Goal: Ask a question: Seek information or help from site administrators or community

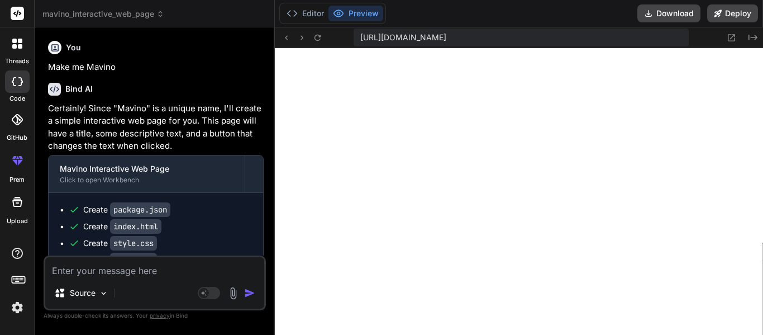
scroll to position [11171, 0]
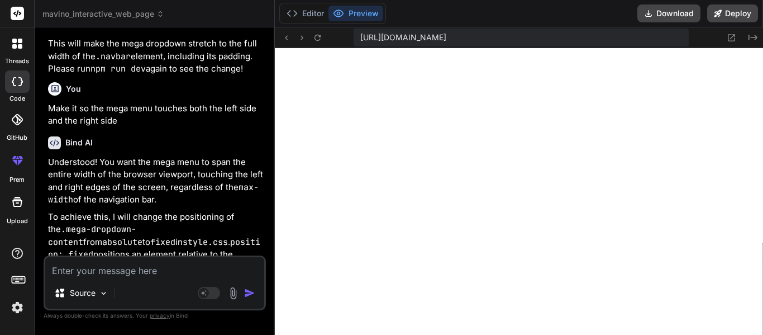
click at [113, 273] on textarea at bounding box center [154, 267] width 219 height 20
type textarea "M"
type textarea "x"
type textarea "Ma"
type textarea "x"
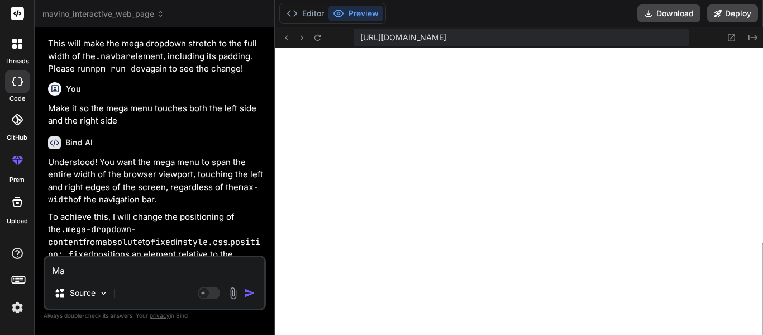
type textarea "Mak"
type textarea "x"
type textarea "Make"
type textarea "x"
type textarea "Make"
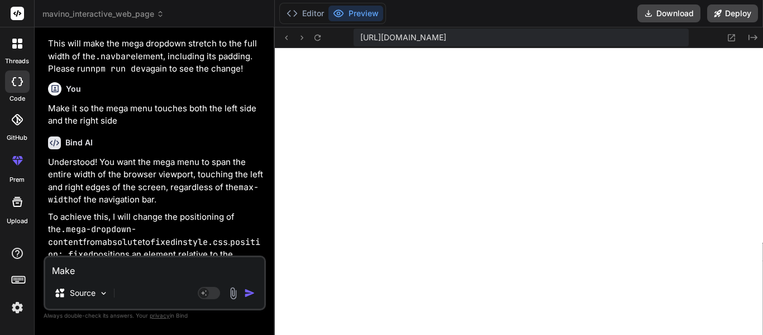
type textarea "x"
type textarea "Make i"
type textarea "x"
type textarea "Make it"
type textarea "x"
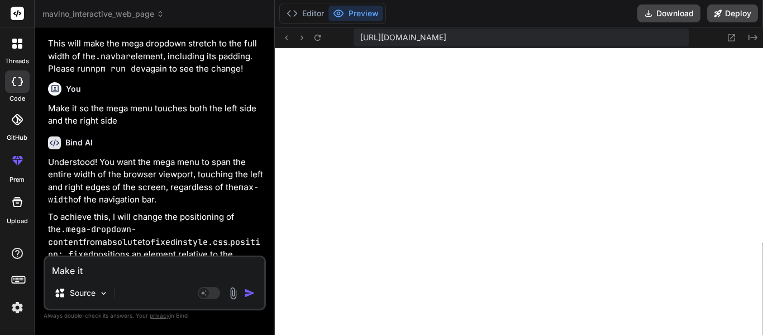
type textarea "Make it"
type textarea "x"
type textarea "Make it s"
type textarea "x"
type textarea "Make it so"
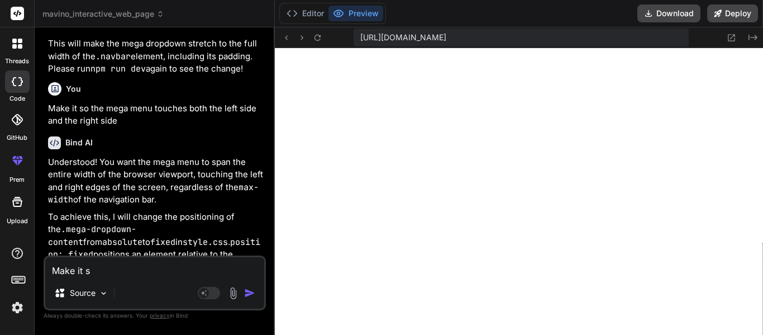
type textarea "x"
type textarea "Make it so"
type textarea "x"
type textarea "Make it so i"
type textarea "x"
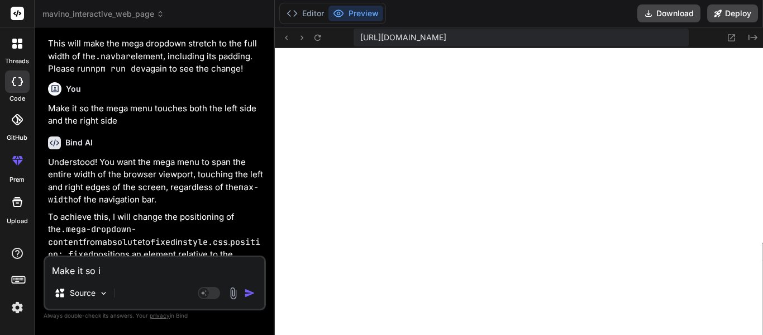
type textarea "Make it so it"
type textarea "x"
type textarea "Make it so it"
type textarea "x"
type textarea "Make it so it t"
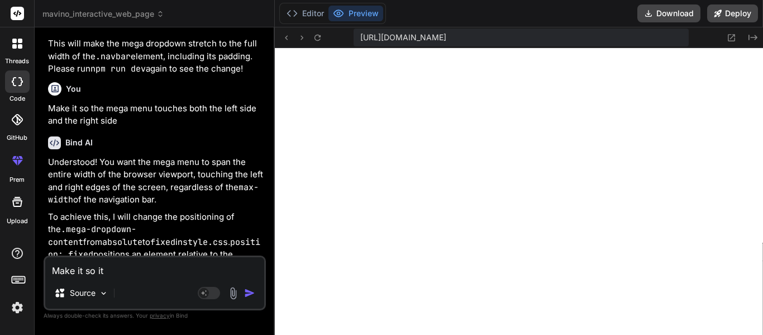
type textarea "x"
type textarea "Make it so it to"
type textarea "x"
type textarea "Make it so it tou"
type textarea "x"
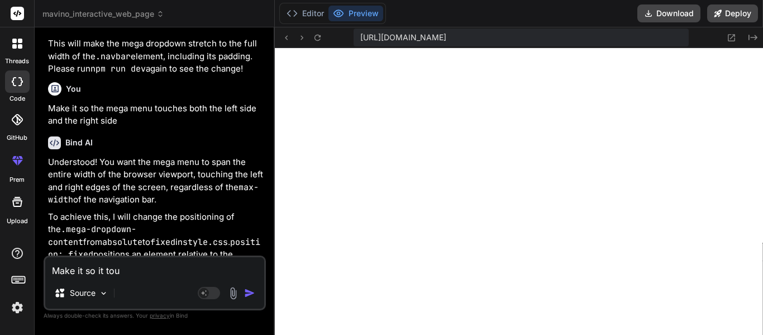
type textarea "Make it so it touc"
type textarea "x"
type textarea "Make it so it touch"
type textarea "x"
type textarea "Make it so it touche"
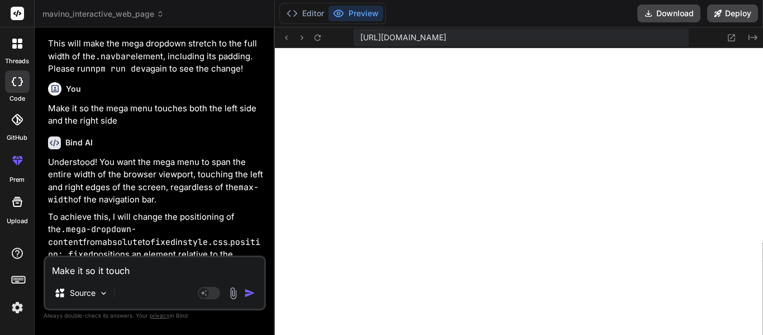
type textarea "x"
type textarea "Make it so it touches"
type textarea "x"
type textarea "Make it so it d"
type textarea "x"
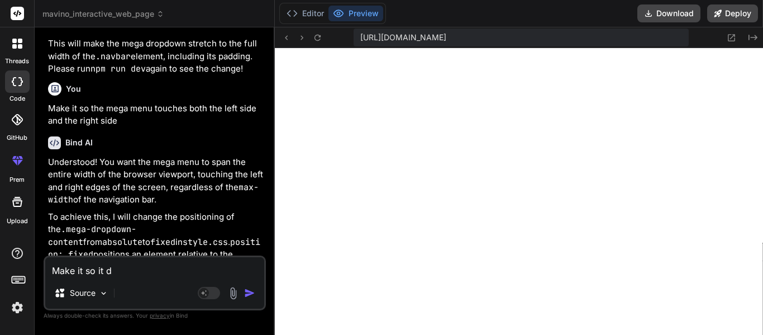
type textarea "Make it so it do"
type textarea "x"
type textarea "Make it so it dos"
type textarea "x"
type textarea "Make it so it dose"
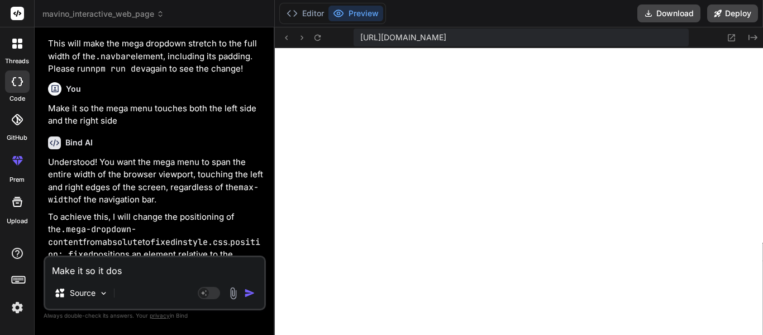
type textarea "x"
type textarea "Make it so it dosen"
type textarea "x"
type textarea "Make it so it dosen'"
type textarea "x"
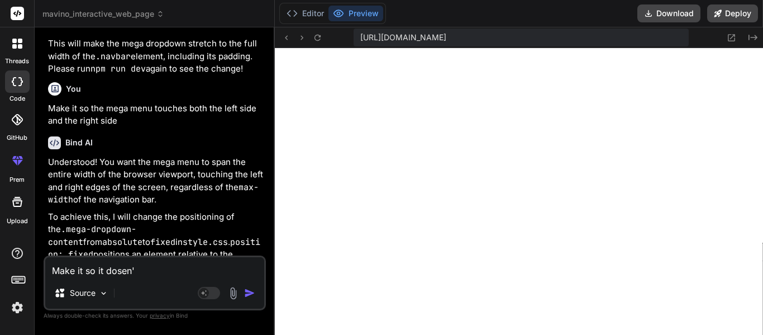
type textarea "Make it so it dosen't"
type textarea "x"
type textarea "Make it so it dosen't"
type textarea "x"
type textarea "Make it so it dosen't"
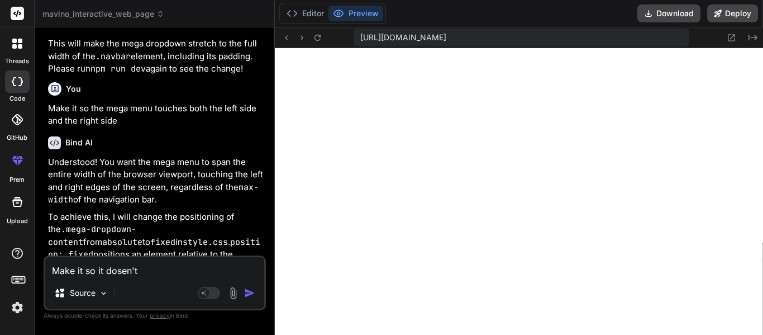
type textarea "x"
type textarea "Make it so it dosen't g"
type textarea "x"
type textarea "Make it so it dosen't go"
type textarea "x"
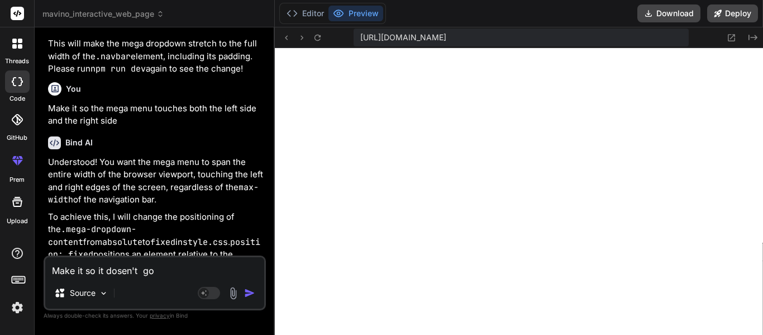
type textarea "Make it so it dosen't go"
type textarea "x"
type textarea "Make it so it dosen't go a"
type textarea "x"
type textarea "Make it so it dosen't go ab"
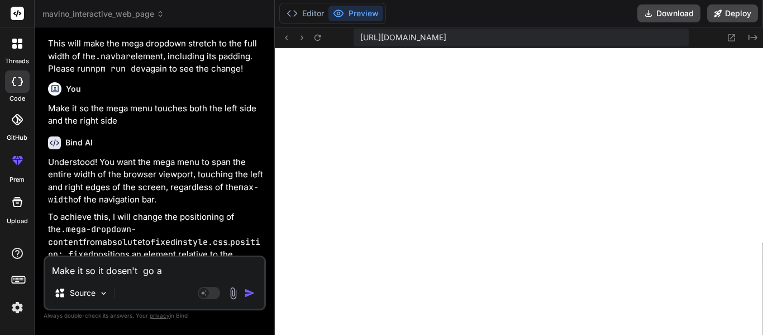
type textarea "x"
type textarea "Make it so it dosen't go abo"
type textarea "x"
type textarea "Make it so it dosen't go abov"
type textarea "x"
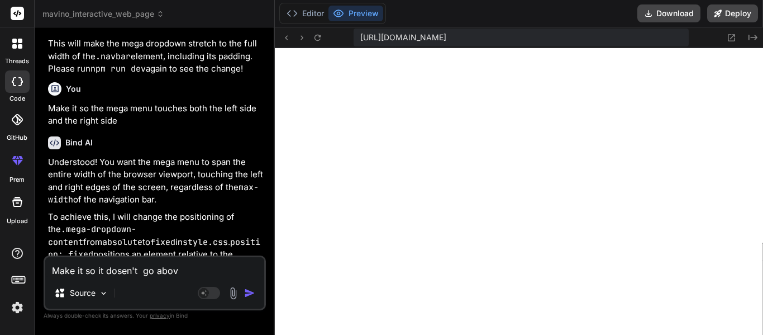
type textarea "Make it so it dosen't go above"
type textarea "x"
type textarea "Make it so it dosen't go above"
type textarea "x"
type textarea "Make it so it dosen't go above t"
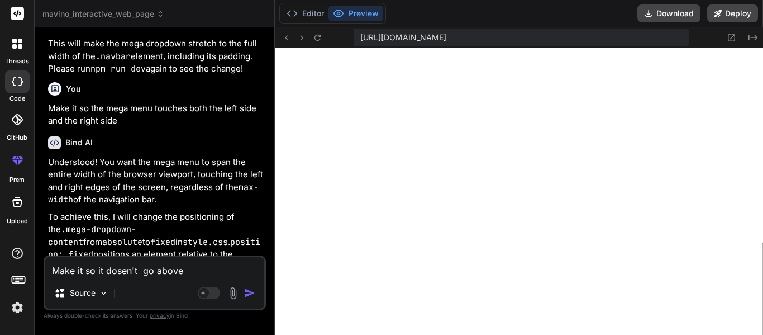
type textarea "x"
type textarea "Make it so it dosen't go above th"
type textarea "x"
type textarea "Make it so it dosen't go above the"
type textarea "x"
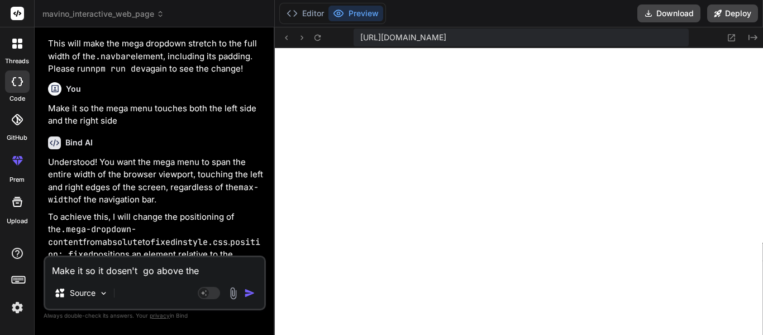
type textarea "Make it so it dosen't go above the"
type textarea "x"
type textarea "Make it so it dosen't go above the n"
type textarea "x"
type textarea "Make it so it dosen't go above the na"
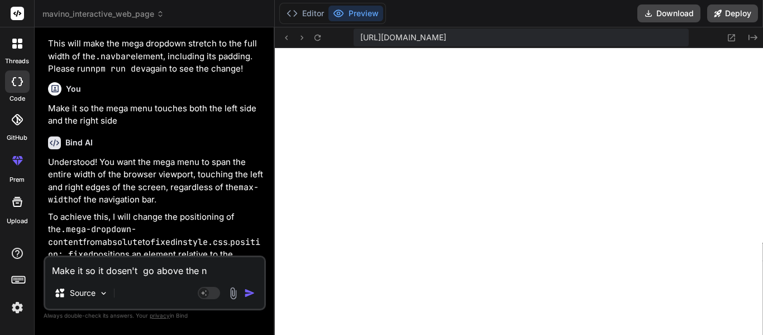
type textarea "x"
type textarea "Make it so it dosen't go above the nav"
type textarea "x"
type textarea "Make it so it dosen't go above the navb"
type textarea "x"
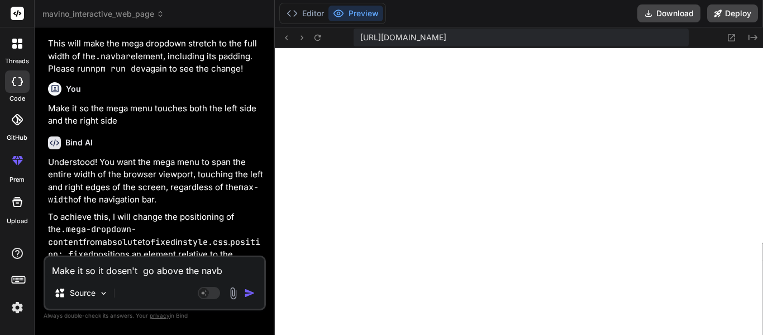
type textarea "Make it so it dosen't go above the navba"
type textarea "x"
type textarea "Make it so it dosen't go above the navbar"
type textarea "x"
type textarea "Make it so it dosen't go above the navbar"
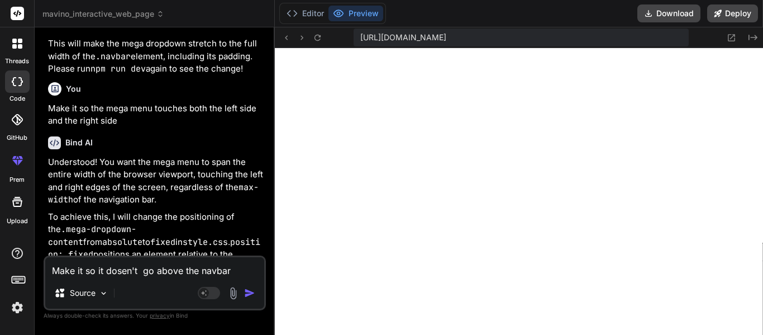
type textarea "x"
type textarea "Make it so it dosen't go above the navbar"
type textarea "x"
type textarea "Make it so it dosen't go above the navbar,"
type textarea "x"
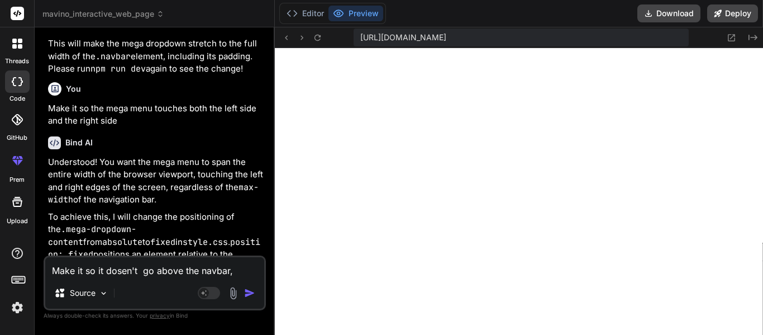
type textarea "Make it so it dosen't go above the navbar,"
type textarea "x"
type textarea "Make it so it dosen't go above the navbar, t"
type textarea "x"
type textarea "Make it so it dosen't go above the navbar, th"
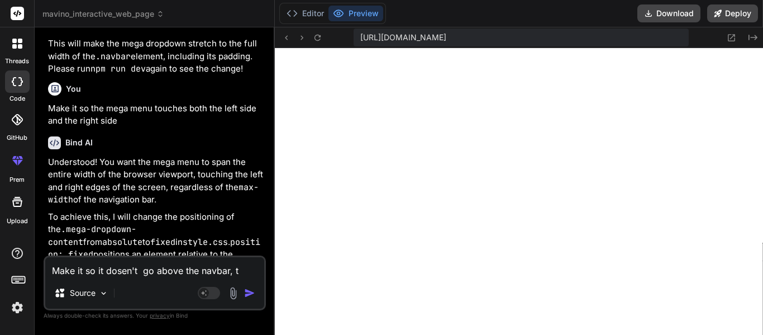
type textarea "x"
type textarea "Make it so it dosen't go above the navbar, the"
type textarea "x"
type textarea "Make it so it dosen't go above the navbar, the"
type textarea "x"
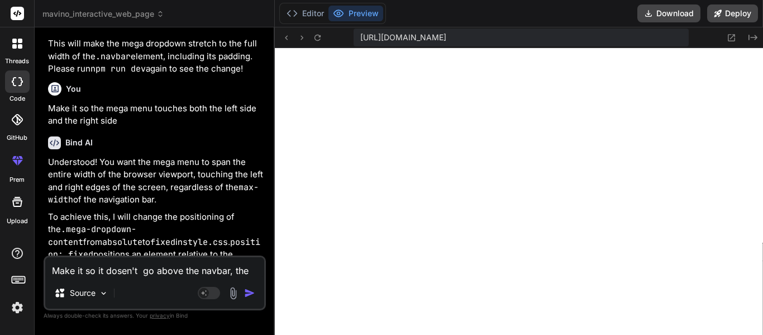
type textarea "Make it so it dosen't go above the navbar, the m"
type textarea "x"
type textarea "Make it so it dosen't go above the navbar, the me"
type textarea "x"
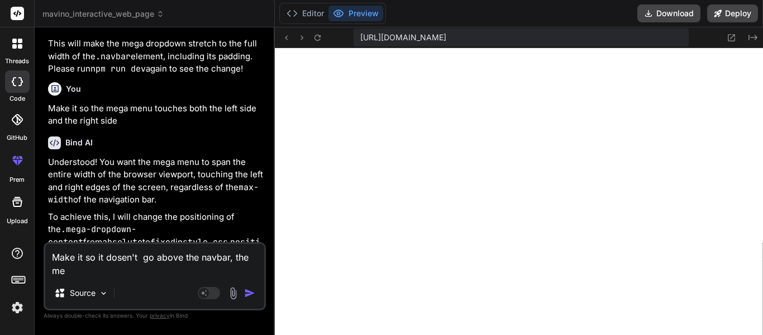
type textarea "Make it so it dosen't go above the navbar, the meg"
type textarea "x"
type textarea "Make it so it dosen't go above the navbar, the mega"
type textarea "x"
type textarea "Make it so it dosen't go above the navbar, the mega"
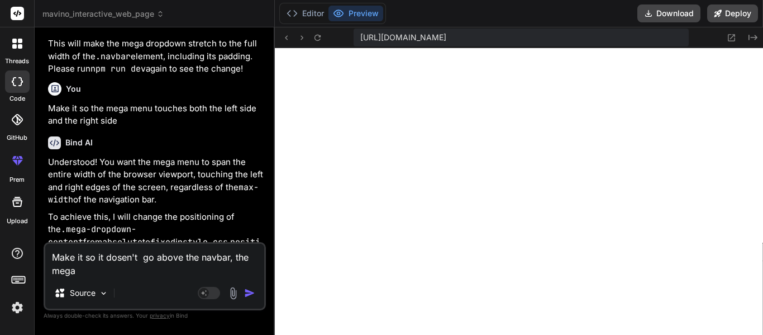
type textarea "x"
type textarea "Make it so it dosen't go above the navbar, the mega m"
type textarea "x"
type textarea "Make it so it dosen't go above the navbar, the mega me"
type textarea "x"
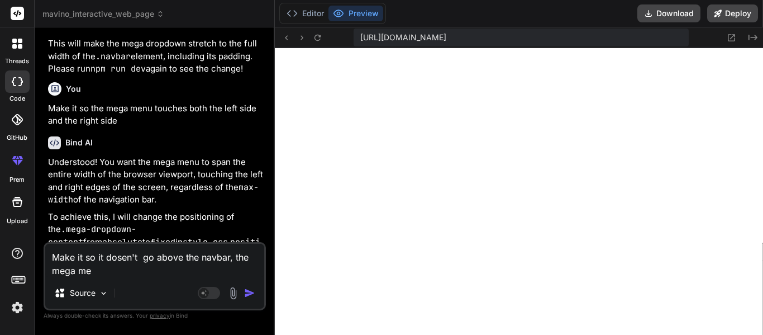
type textarea "Make it so it dosen't go above the navbar, the mega men"
type textarea "x"
type textarea "Make it so it dosen't go above the navbar, the mega menu"
type textarea "x"
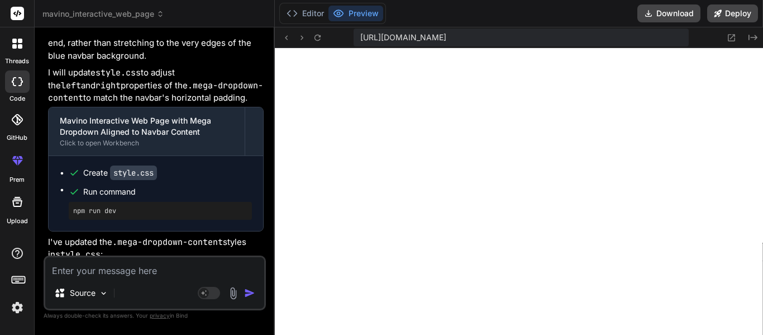
scroll to position [5802, 0]
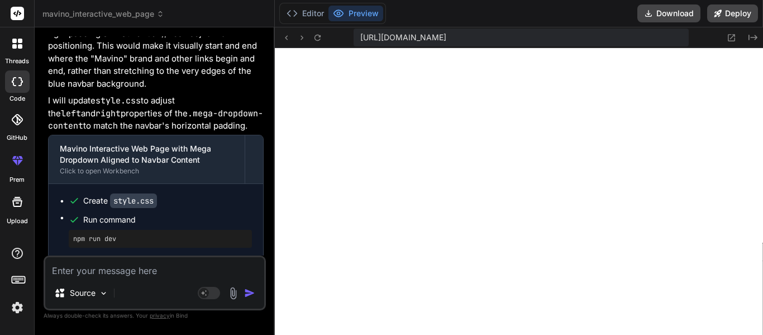
click at [19, 56] on label "threads" at bounding box center [17, 60] width 24 height 9
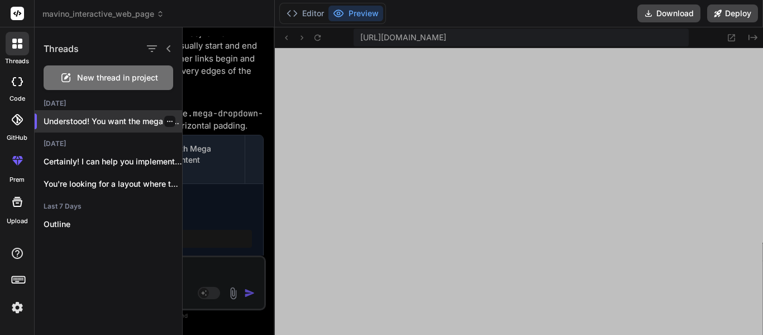
click at [167, 121] on icon "button" at bounding box center [170, 121] width 6 height 1
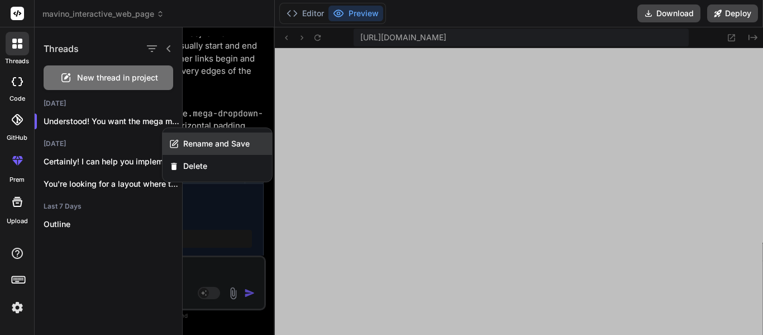
click at [183, 146] on span "Rename and Save" at bounding box center [216, 143] width 66 height 11
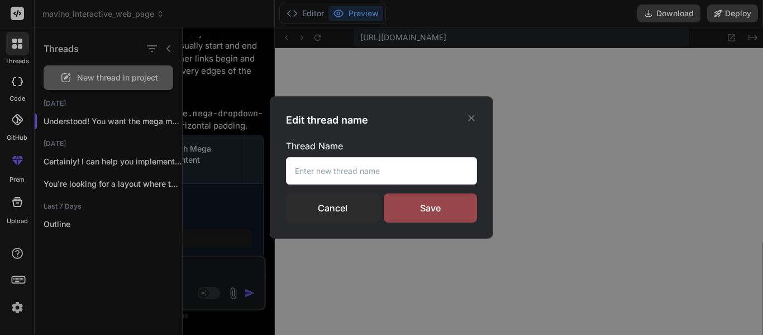
click at [310, 169] on input "text" at bounding box center [381, 170] width 191 height 27
type input "Mavino"
click at [414, 197] on div "Save" at bounding box center [430, 207] width 93 height 29
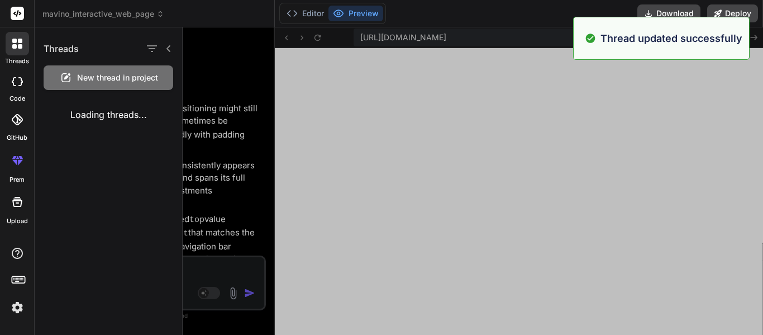
scroll to position [36, 0]
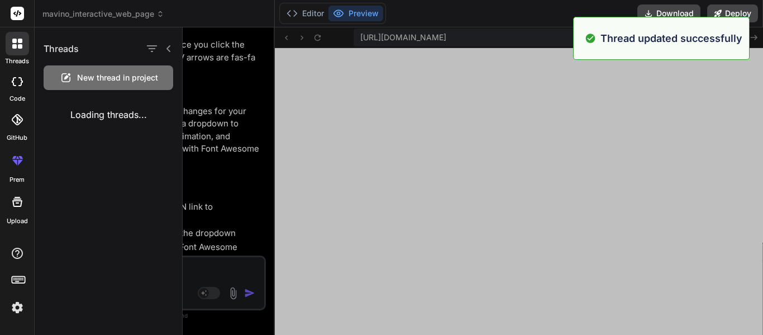
type textarea "x"
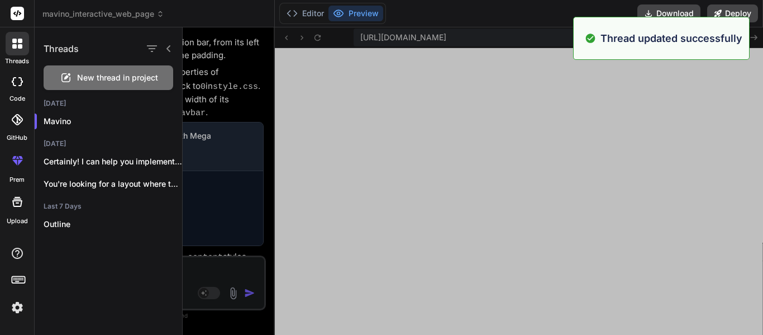
scroll to position [2592, 0]
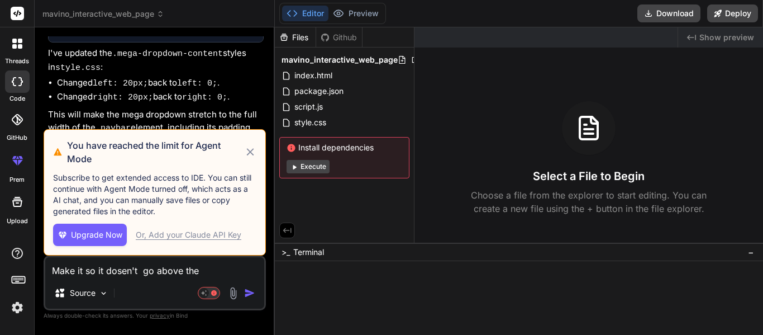
scroll to position [45, 0]
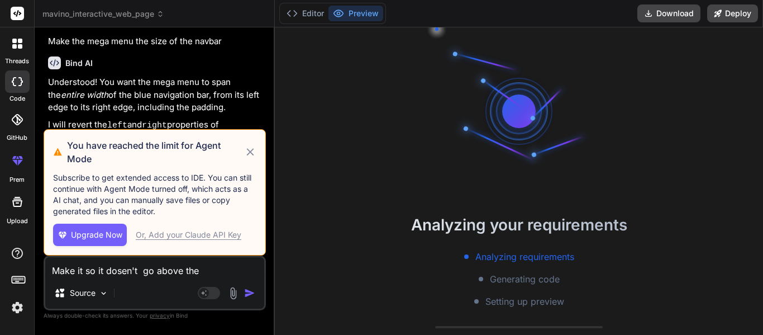
click at [249, 151] on icon at bounding box center [249, 151] width 7 height 7
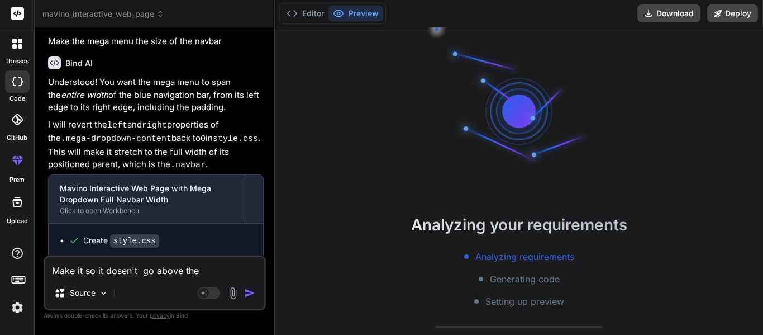
click at [212, 268] on textarea "Make it so it dosen't go above the" at bounding box center [154, 267] width 219 height 20
type textarea "x"
type textarea "Make it so it dosen't go above the n"
type textarea "x"
type textarea "Make it so it dosen't go above the na"
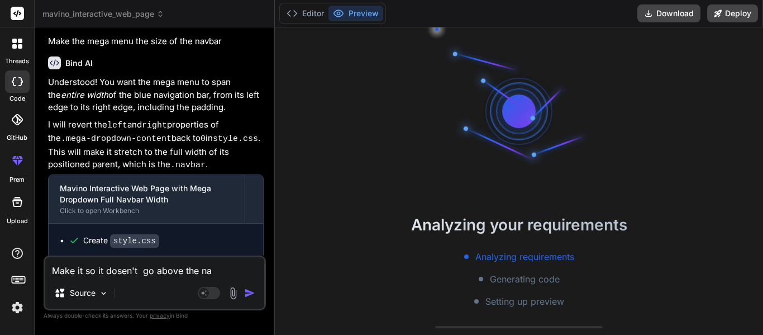
type textarea "x"
type textarea "Make it so it dosen't go above the nav"
type textarea "x"
type textarea "Make it so it dosen't go above the navb"
type textarea "x"
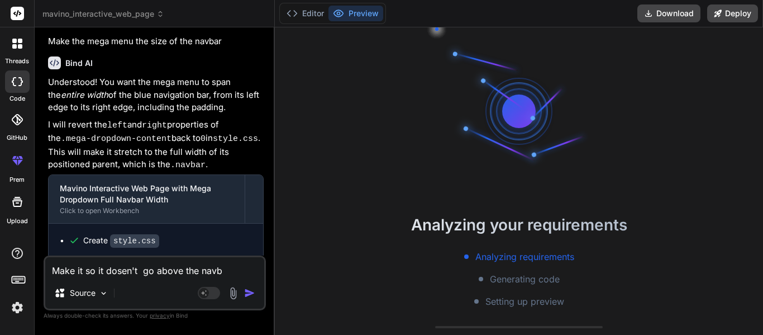
type textarea "Make it so it dosen't go above the navba"
type textarea "x"
type textarea "Make it so it dosen't go above the navbar"
type textarea "x"
type textarea "Make it so it dosen't go above the navbar,"
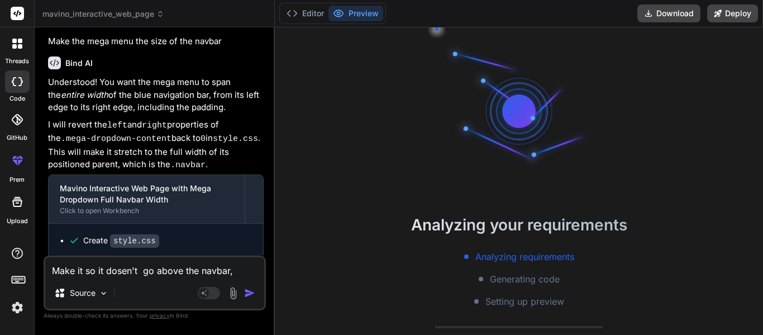
type textarea "x"
type textarea "Make it so it dosen't go above the navbar,"
type textarea "x"
type textarea "Make it so it dosen't go above the navbar, t"
type textarea "x"
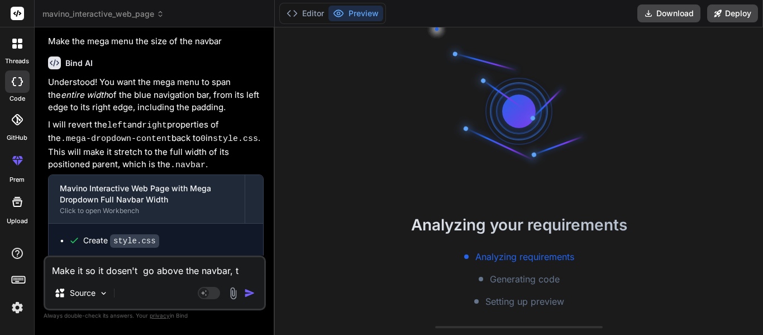
type textarea "Make it so it dosen't go above the navbar, th"
type textarea "x"
type textarea "Make it so it dosen't go above the navbar, the"
type textarea "x"
type textarea "Make it so it dosen't go above the navbar, the"
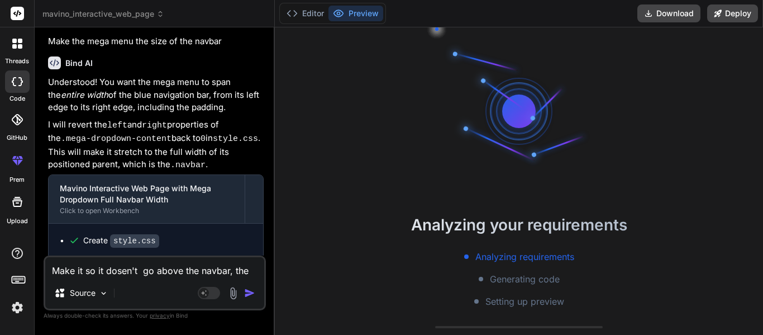
type textarea "x"
type textarea "Make it so it dosen't go above the navbar, the m"
type textarea "x"
type textarea "Make it so it dosen't go above the navbar, the me"
type textarea "x"
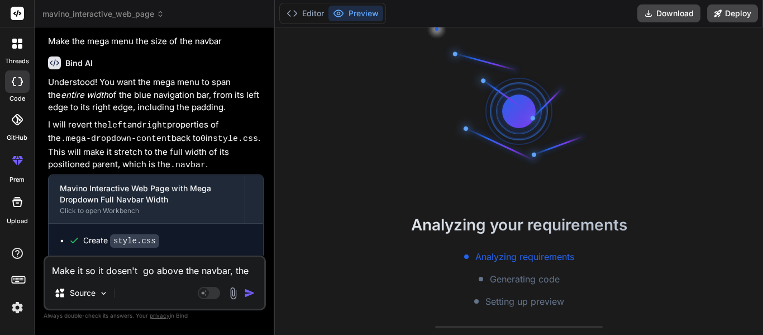
type textarea "Make it so it dosen't go above the navbar, the men"
type textarea "x"
type textarea "Make it so it dosen't go above the navbar, the menu"
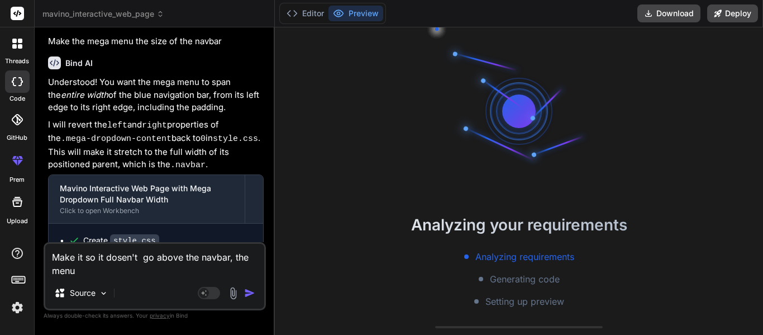
type textarea "x"
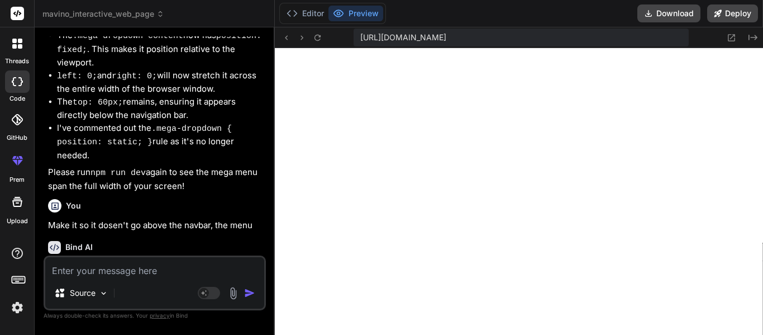
scroll to position [3324, 0]
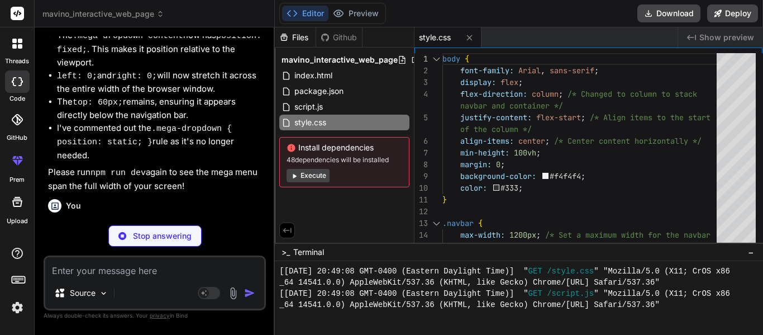
type textarea "x"
type textarea "});"
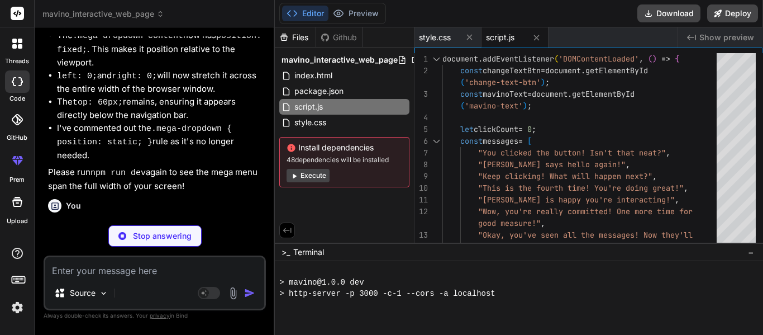
type textarea "x"
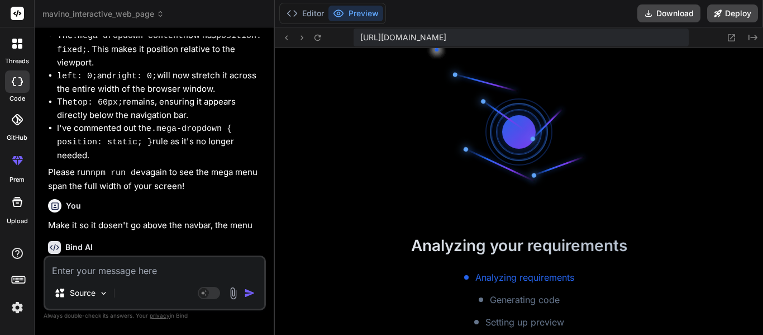
scroll to position [961, 0]
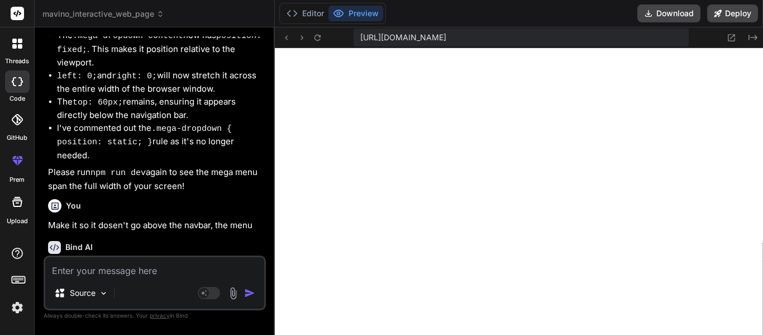
click at [103, 273] on textarea at bounding box center [154, 267] width 219 height 20
type textarea "x"
type textarea "M"
type textarea "x"
type textarea "Ma"
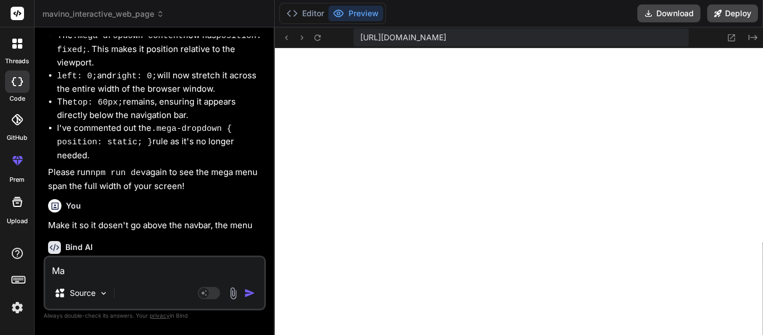
type textarea "x"
type textarea "Mak"
type textarea "x"
type textarea "Make"
type textarea "x"
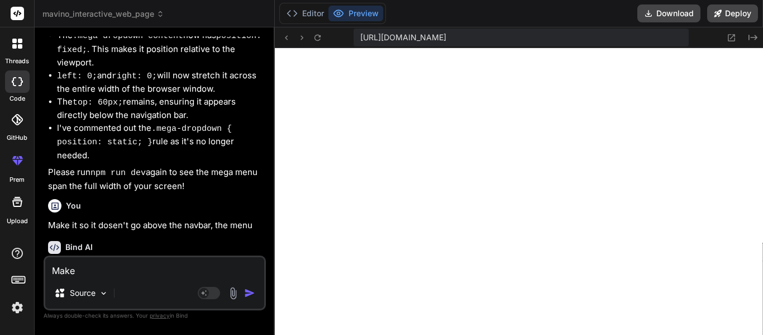
type textarea "Make"
type textarea "x"
type textarea "Make i"
type textarea "x"
type textarea "Make it"
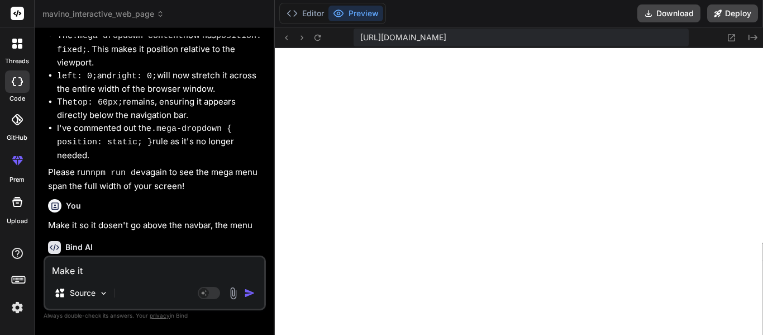
type textarea "x"
type textarea "Make it"
type textarea "x"
type textarea "Make it so"
type textarea "x"
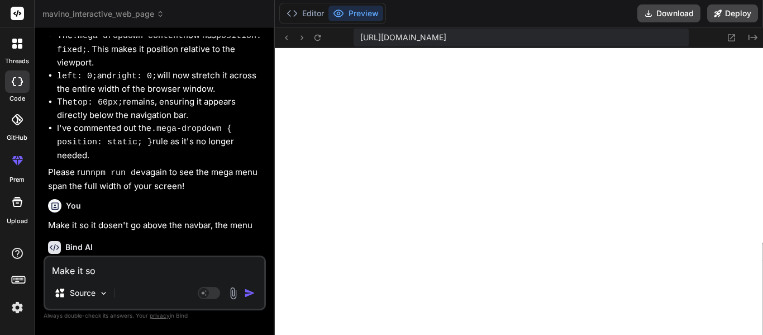
type textarea "Make it so"
type textarea "x"
type textarea "Make it so th"
type textarea "x"
type textarea "Make it so the"
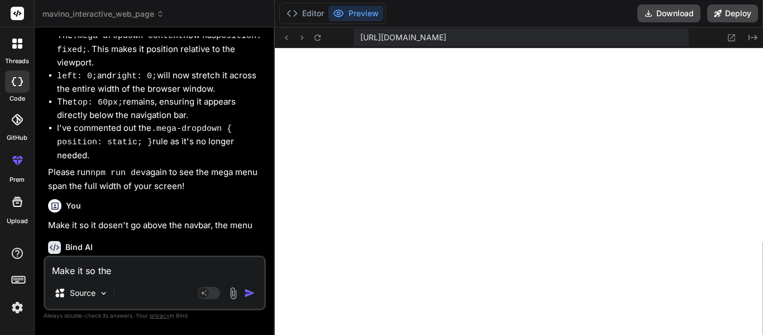
type textarea "x"
type textarea "Make it so the"
type textarea "x"
type textarea "Make it so the t"
type textarea "x"
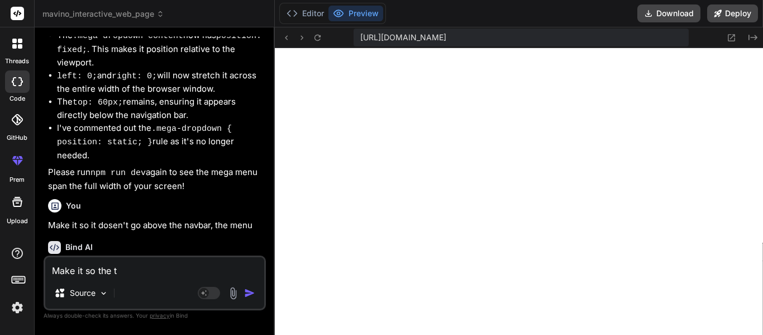
type textarea "Make it so the te"
type textarea "x"
type textarea "Make it so the tex"
type textarea "x"
type textarea "Make it so the text"
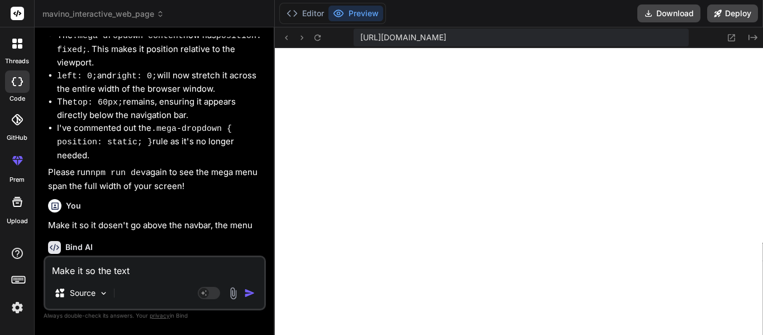
type textarea "x"
type textarea "Make it so the text"
type textarea "x"
type textarea "Make it so the text b"
type textarea "x"
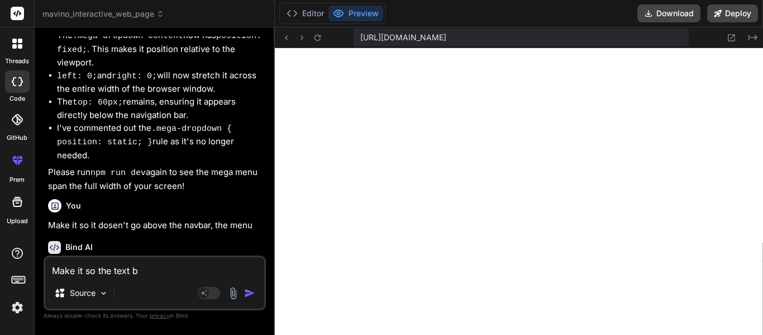
type textarea "Make it so the text be"
type textarea "x"
type textarea "Make it so the text bel"
type textarea "x"
type textarea "Make it so the text belo"
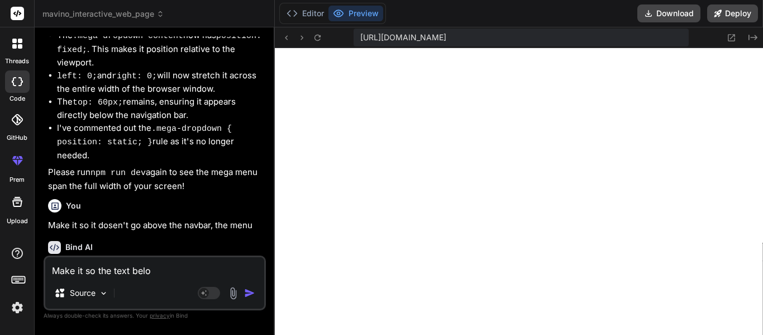
type textarea "x"
type textarea "Make it so the text below"
type textarea "x"
type textarea "Make it so the text below"
type textarea "x"
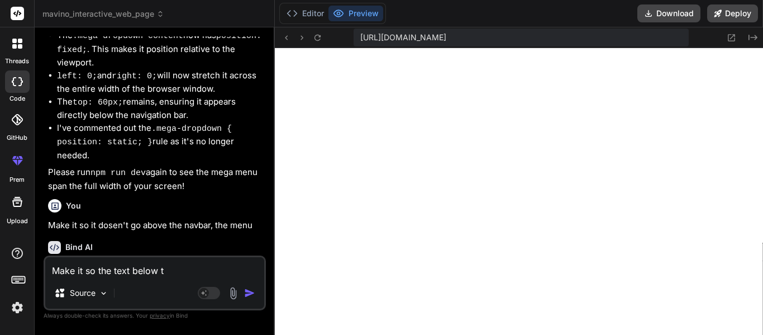
type textarea "Make it so the text below th"
type textarea "x"
type textarea "Make it so the text below the"
type textarea "x"
type textarea "Make it so the text below the"
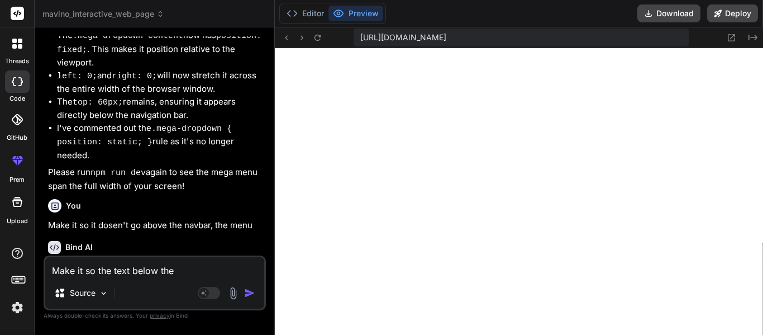
type textarea "x"
type textarea "Make it so the text below the c"
type textarea "x"
type textarea "Make it so the text below the ca"
type textarea "x"
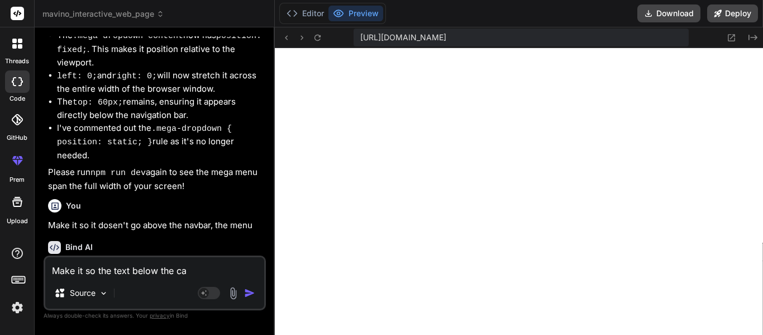
type textarea "Make it so the text below the cat"
type textarea "x"
type textarea "Make it so the text below the cate"
type textarea "x"
type textarea "Make it so the text below the categ"
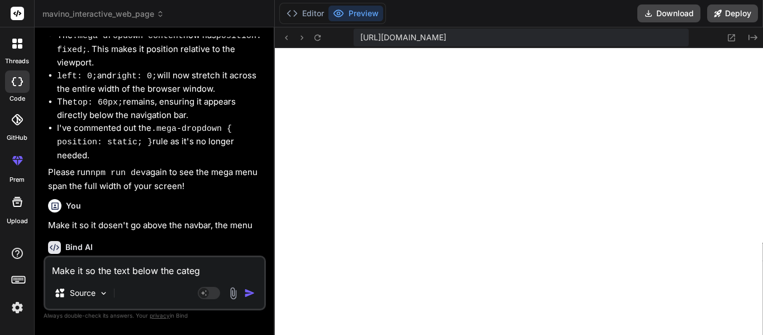
type textarea "x"
type textarea "Make it so the text below the catego"
type textarea "x"
type textarea "Make it so the text below the categor"
type textarea "x"
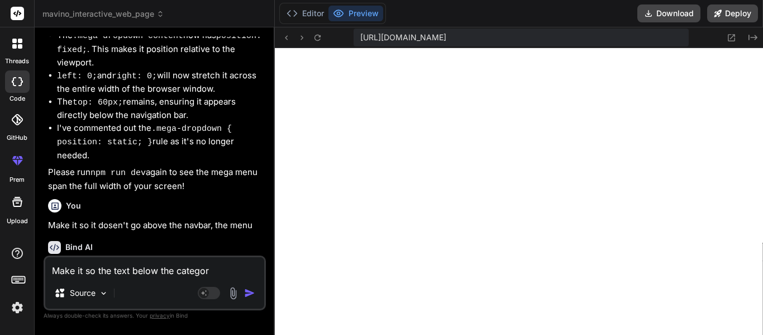
type textarea "Make it so the text below the categori"
type textarea "x"
type textarea "Make it so the text below the categorie"
type textarea "x"
type textarea "Make it so the text below the categories"
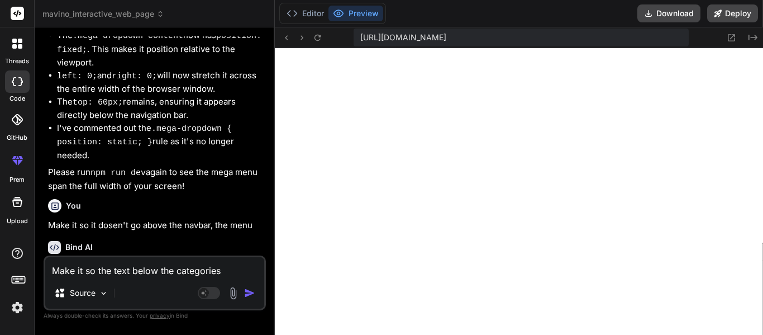
type textarea "x"
type textarea "Make it so the text below the categories"
type textarea "x"
type textarea "Make it so the text below the categories a"
type textarea "x"
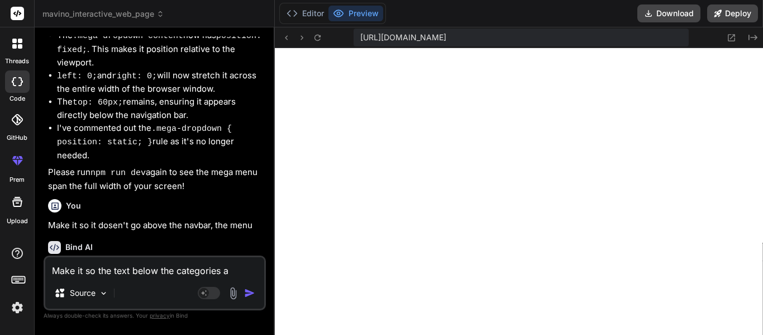
type textarea "Make it so the text below the categories ar"
type textarea "x"
type textarea "Make it so the text below the categories are"
type textarea "x"
type textarea "Make it so the text below the categories are"
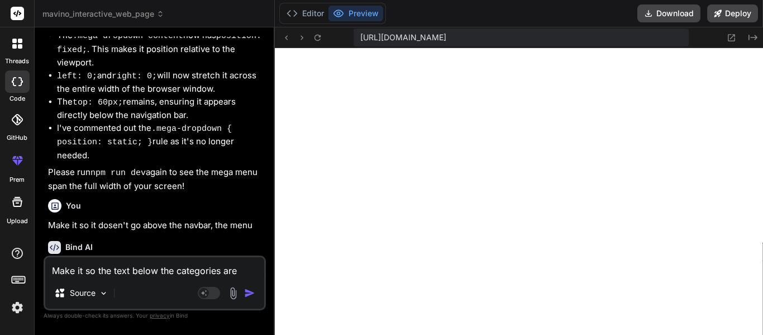
type textarea "x"
type textarea "Make it so the text below the categories are m"
type textarea "x"
type textarea "Make it so the text below the categories are mor"
type textarea "x"
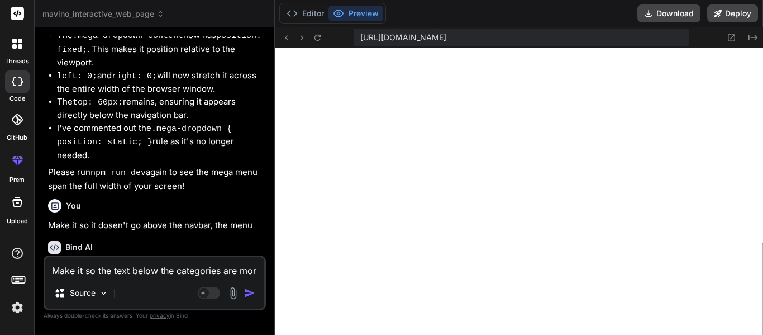
type textarea "Make it so the text below the categories are more"
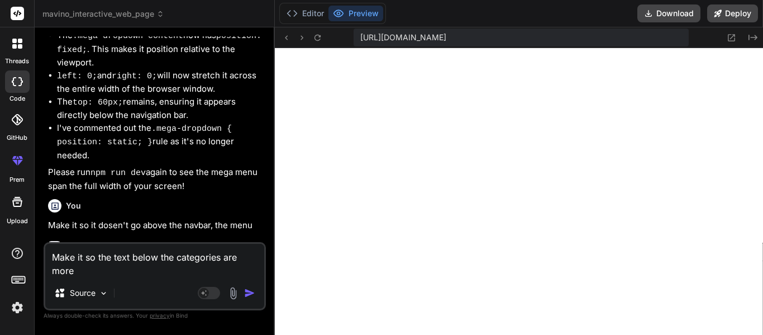
type textarea "x"
type textarea "Make it so the text below the categories are more"
type textarea "x"
type textarea "Make it so the text below the categories are more v"
type textarea "x"
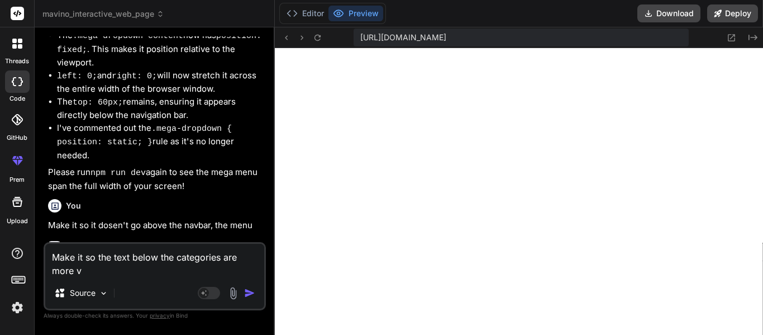
type textarea "Make it so the text below the categories are more vi"
type textarea "x"
type textarea "Make it so the text below the categories are more visi"
type textarea "x"
type textarea "Make it so the text below the categories are more visib"
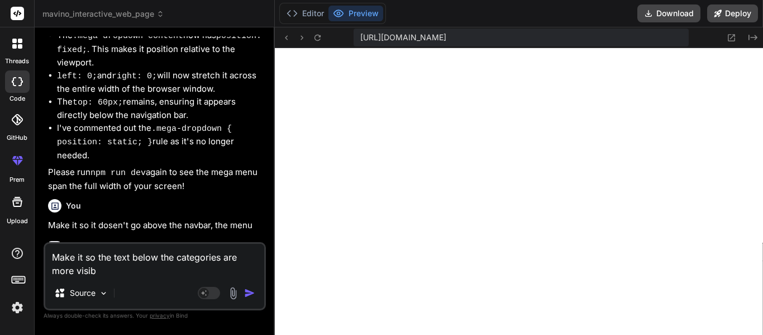
type textarea "x"
type textarea "Make it so the text below the categories are more visibl"
type textarea "x"
type textarea "Make it so the text below the categories are more visible"
type textarea "x"
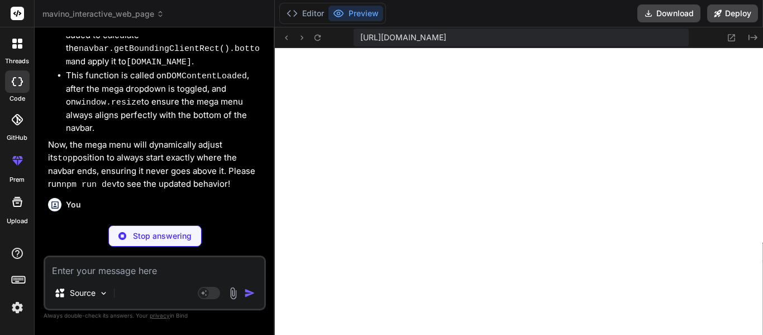
scroll to position [4251, 0]
type textarea "x"
type textarea "button:hover { background-color: #0056b3; }"
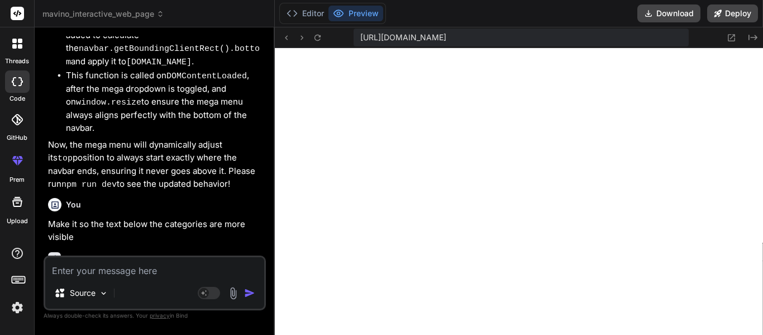
scroll to position [4629, 0]
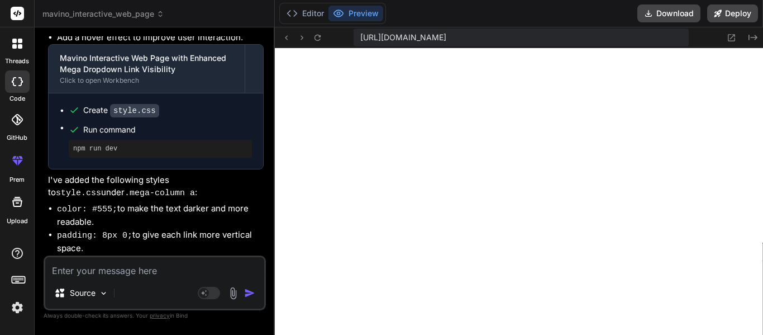
click at [103, 266] on textarea at bounding box center [154, 267] width 219 height 20
type textarea "x"
type textarea "M"
type textarea "x"
type textarea "Ma"
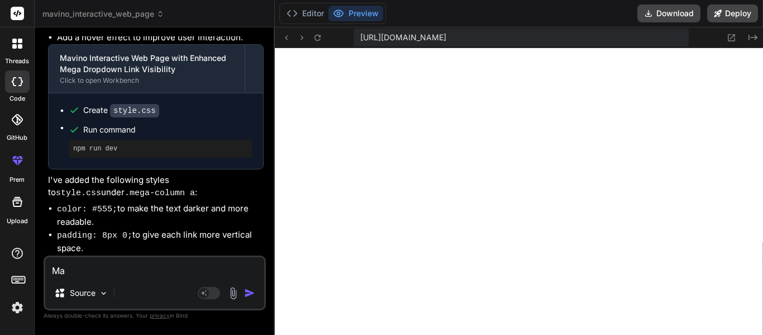
type textarea "x"
type textarea "Mak"
type textarea "x"
type textarea "Make"
type textarea "x"
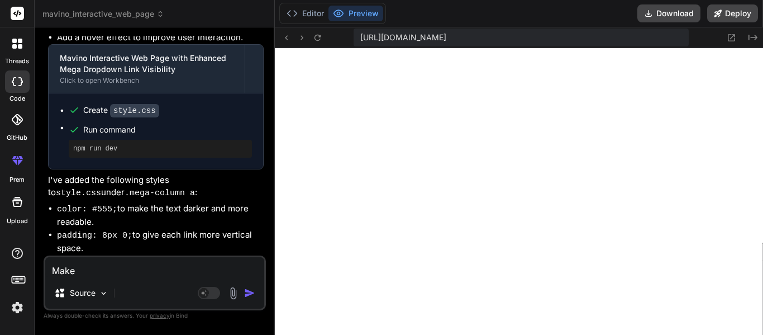
type textarea "Make"
type textarea "x"
type textarea "Make i"
type textarea "x"
type textarea "Make it"
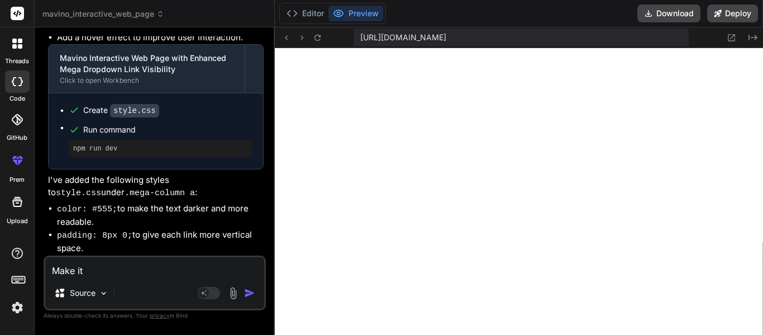
type textarea "x"
type textarea "Make it"
type textarea "x"
type textarea "Make it s"
type textarea "x"
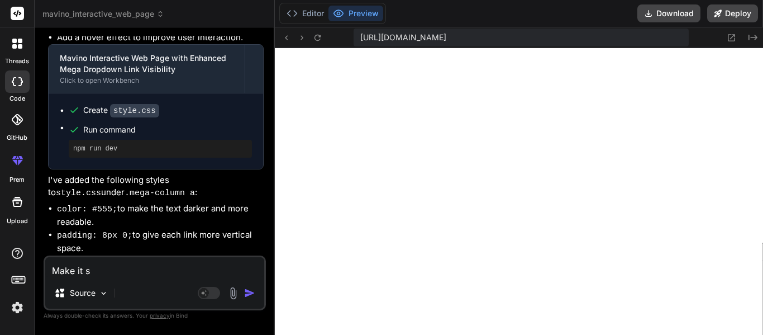
type textarea "Make it so"
type textarea "x"
type textarea "Make it so"
type textarea "x"
type textarea "Make it so t"
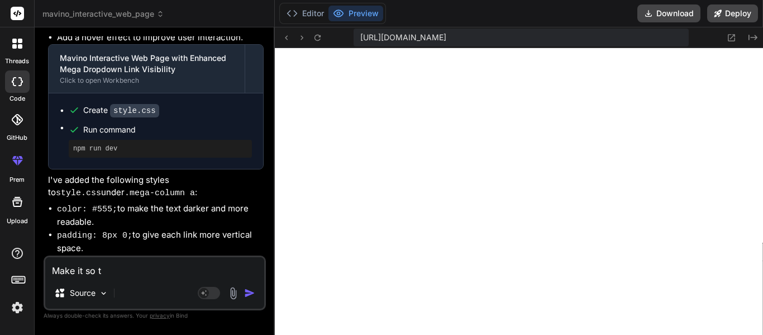
type textarea "x"
type textarea "Make it so th"
type textarea "x"
type textarea "Make it so the"
type textarea "x"
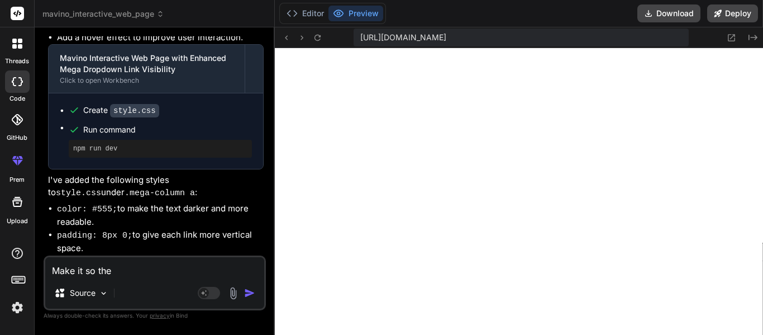
type textarea "Make it so the c"
type textarea "x"
type textarea "Make it so the ca"
type textarea "x"
type textarea "Make it so the cat"
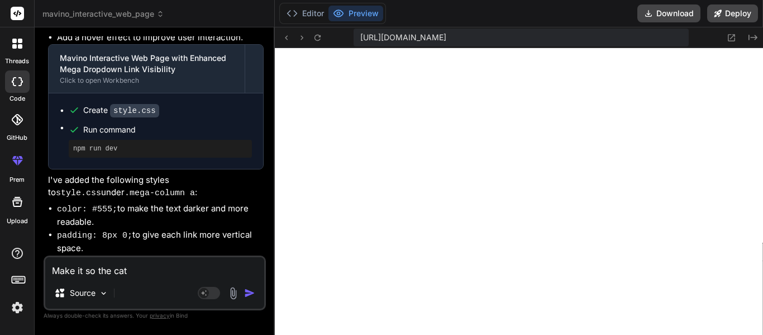
type textarea "x"
type textarea "Make it so the cate"
type textarea "x"
type textarea "Make it so the categ"
type textarea "x"
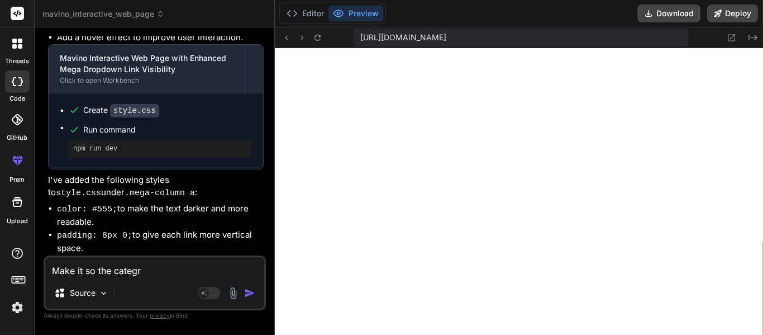
type textarea "Make it so the categro"
type textarea "x"
type textarea "Make it so the categroi"
type textarea "x"
type textarea "Make it so the categroie"
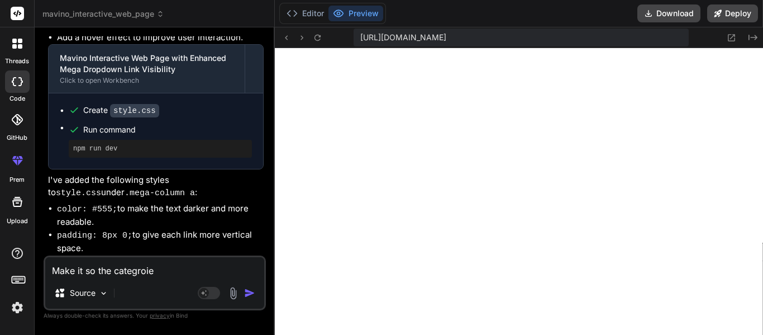
type textarea "x"
type textarea "Make it so the categories"
type textarea "x"
type textarea "Make it so the categories a"
type textarea "x"
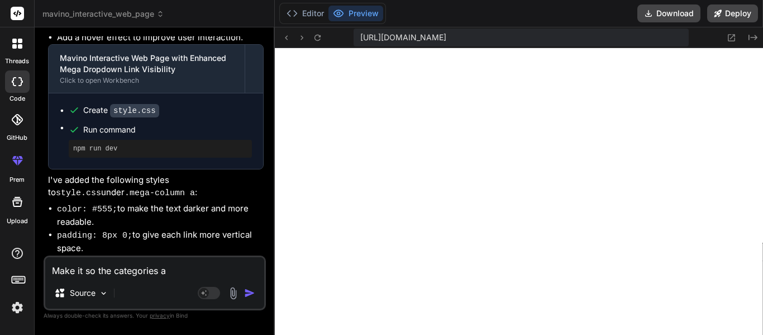
type textarea "Make it so the categories ar"
type textarea "x"
type textarea "Make it so the categories are"
type textarea "x"
type textarea "Make it so the categories are"
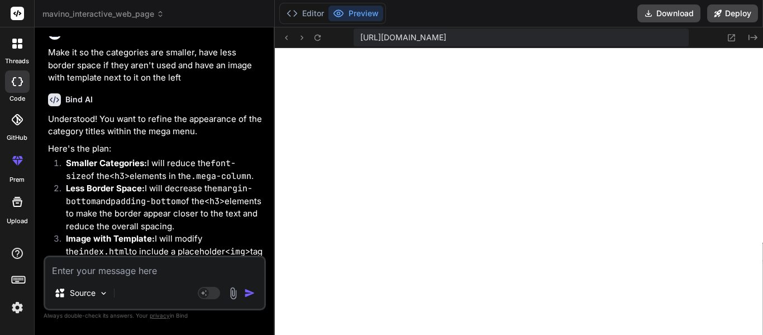
scroll to position [4280, 0]
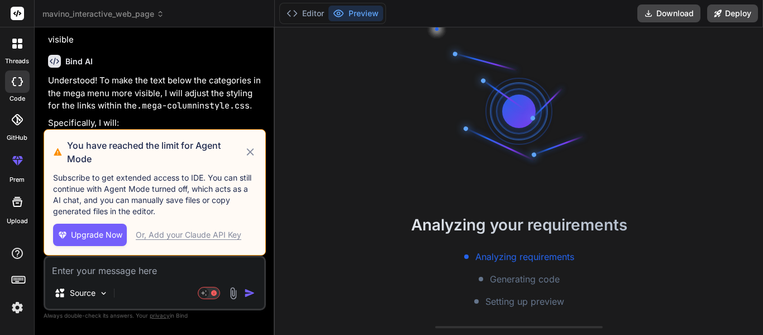
scroll to position [1685, 0]
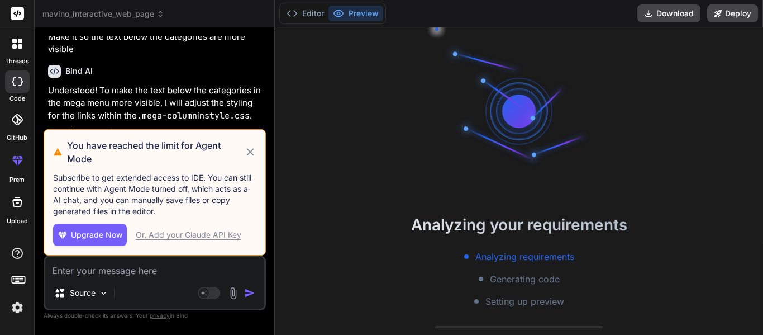
click at [257, 159] on icon at bounding box center [250, 151] width 13 height 13
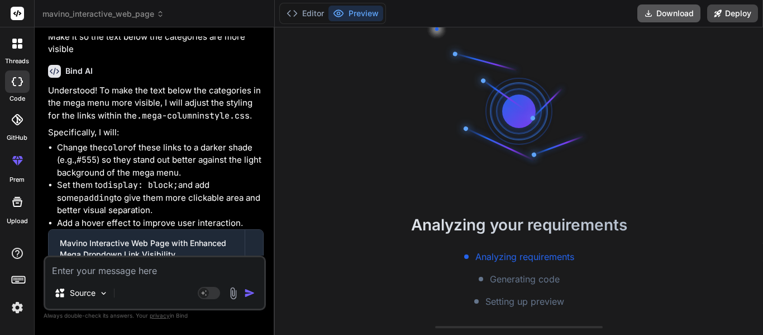
click at [700, 21] on button "Download" at bounding box center [668, 13] width 63 height 18
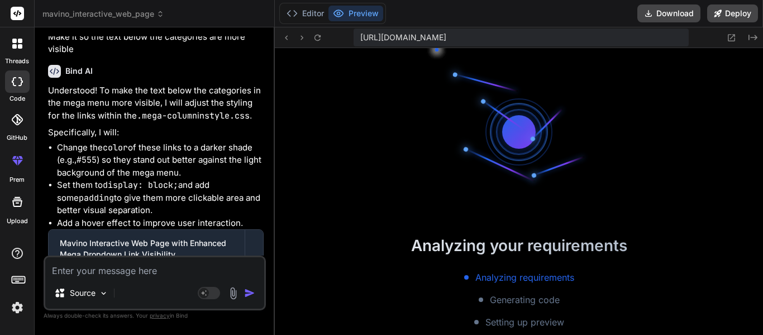
scroll to position [469, 0]
click at [446, 37] on span "[URL][DOMAIN_NAME]" at bounding box center [403, 37] width 86 height 11
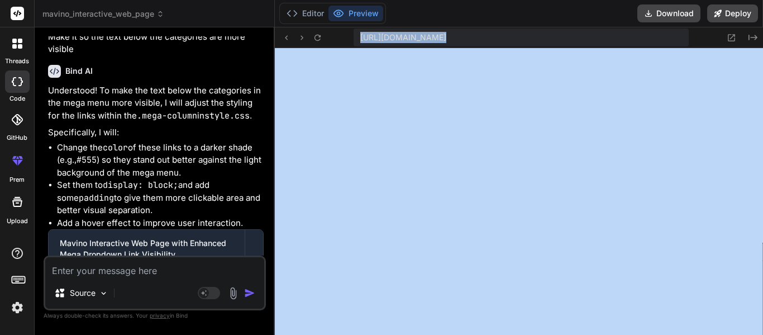
copy div "[URL][DOMAIN_NAME] Created with Pixso. Analyzing your requirements Analyzing re…"
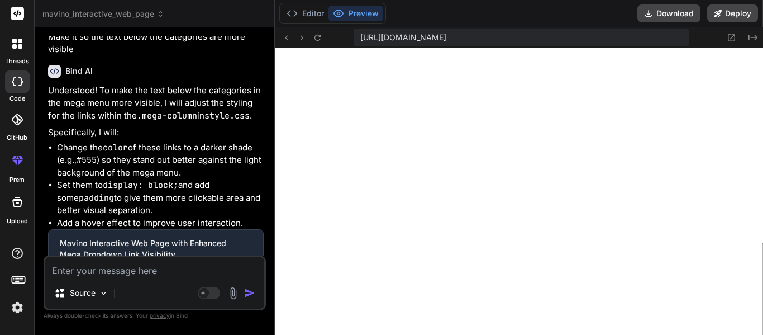
click at [135, 264] on textarea at bounding box center [154, 267] width 219 height 20
click at [143, 274] on textarea at bounding box center [154, 267] width 219 height 20
click at [142, 274] on textarea at bounding box center [154, 267] width 219 height 20
type textarea "x"
type textarea "Ma"
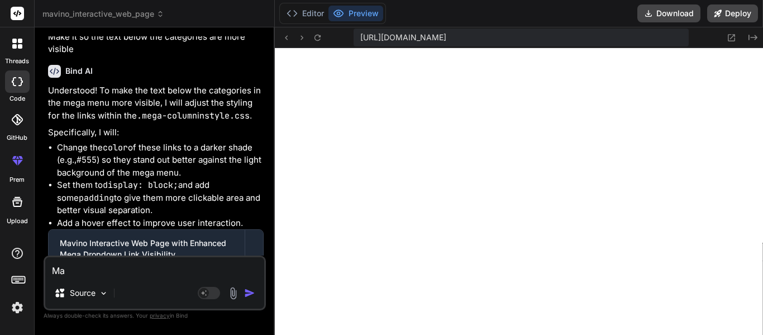
type textarea "x"
type textarea "Mak"
type textarea "x"
type textarea "Make"
type textarea "x"
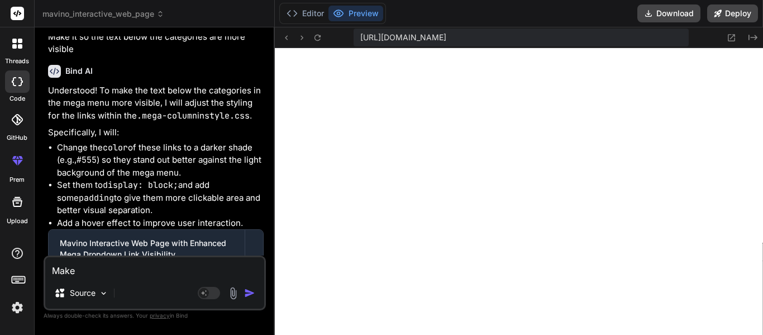
type textarea "Make"
type textarea "x"
type textarea "Make i"
type textarea "x"
type textarea "Make it"
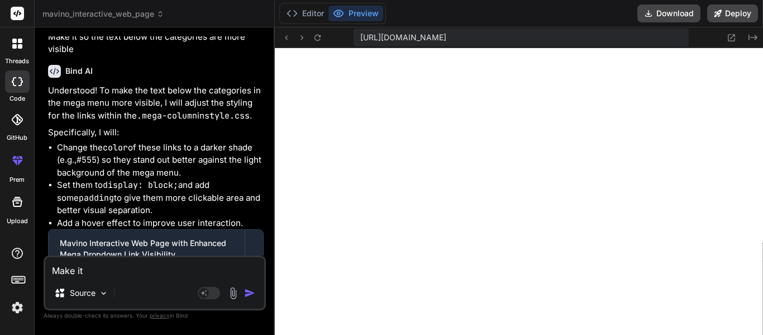
type textarea "x"
type textarea "Make it"
type textarea "x"
type textarea "Make it s"
type textarea "x"
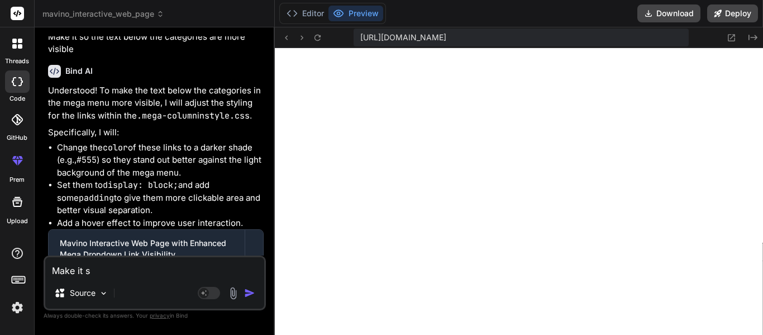
type textarea "Make it so"
type textarea "x"
type textarea "Make it so"
type textarea "x"
type textarea "Make it so i"
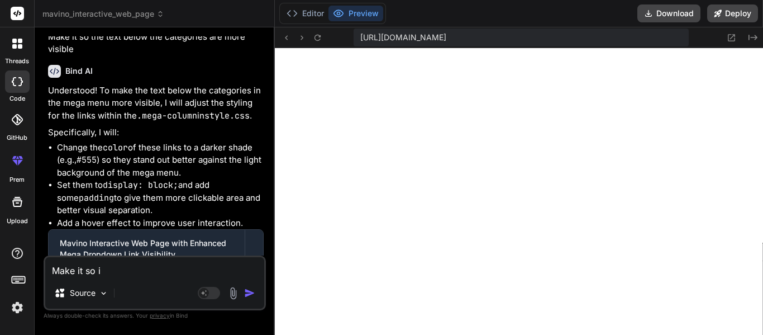
type textarea "x"
type textarea "Make it so it"
type textarea "x"
type textarea "Make it so it"
type textarea "x"
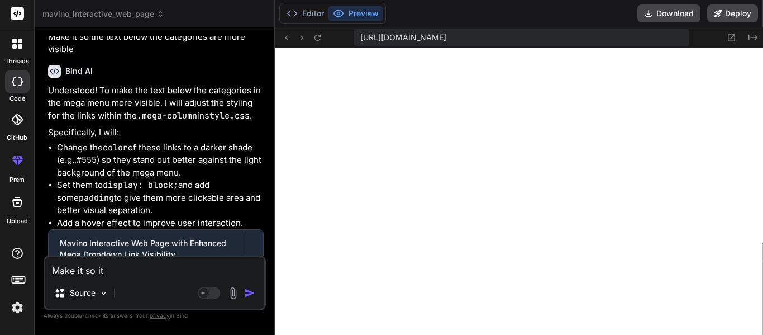
type textarea "Make it so it d"
type textarea "x"
type textarea "Make it so it do"
type textarea "x"
type textarea "Make it so it dos"
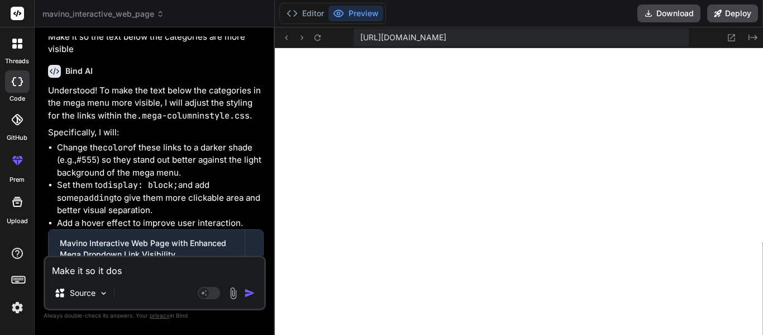
type textarea "x"
type textarea "Make it so it dose"
type textarea "x"
type textarea "Make it so it dosen"
type textarea "x"
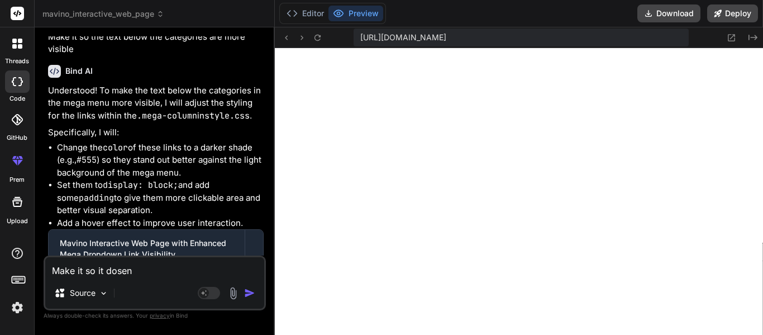
type textarea "Make it so it dosen'"
type textarea "x"
type textarea "Make it so it dosen't"
type textarea "x"
type textarea "Make it so it dosen't"
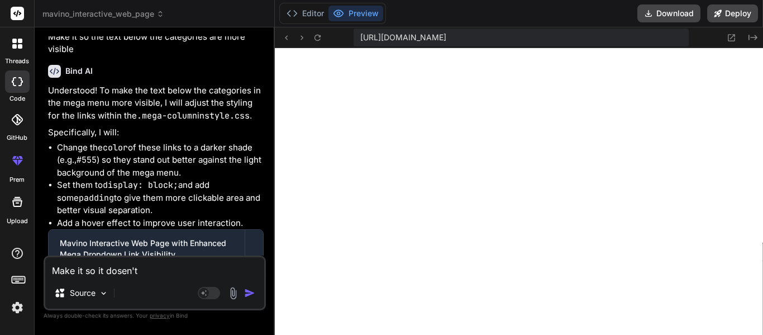
type textarea "x"
type textarea "Make it so it dosen't i"
type textarea "x"
type textarea "Make it so it dosen't int"
type textarea "x"
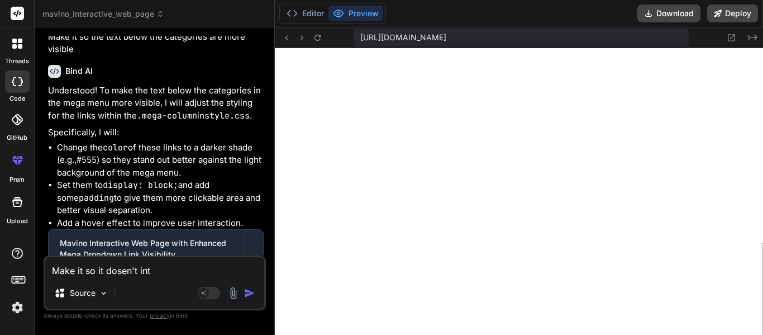
type textarea "Make it so it dosen't inte"
type textarea "x"
type textarea "Make it so it dosen't inter"
type textarea "x"
type textarea "Make it so it dosen't interf"
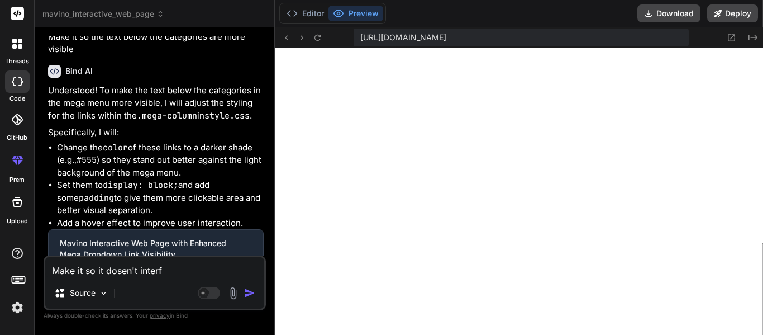
type textarea "x"
type textarea "Make it so it dosen't interfe"
type textarea "x"
type textarea "Make it so it dosen't interfer"
type textarea "x"
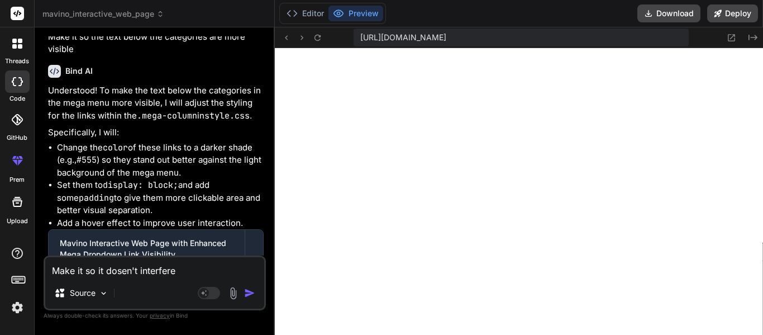
type textarea "Make it so it dosen't interfere"
type textarea "x"
type textarea "Make it so it dosen't interfere wi"
type textarea "x"
type textarea "Make it so it dosen't interfere wit"
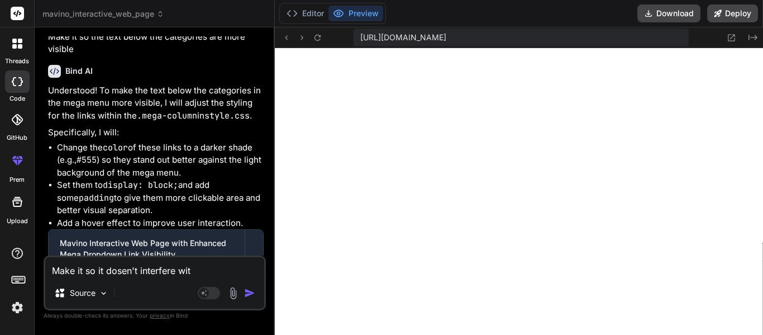
type textarea "x"
type textarea "Make it so it dosen't interfere with"
type textarea "x"
type textarea "Make it so it dosen't interfere with"
type textarea "x"
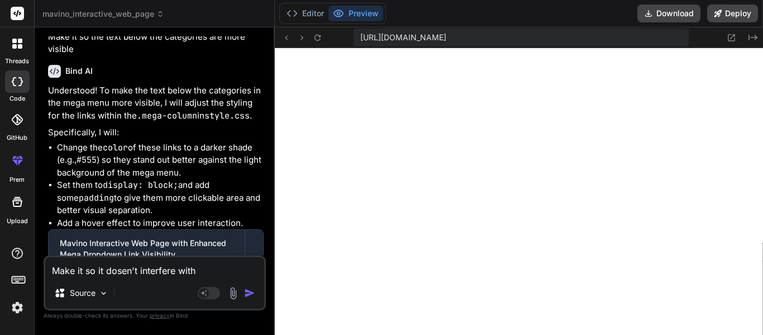
type textarea "Make it so it dosen't interfere with t"
type textarea "x"
type textarea "Make it so it dosen't interfere with th"
type textarea "x"
type textarea "Make it so it dosen't interfere with the"
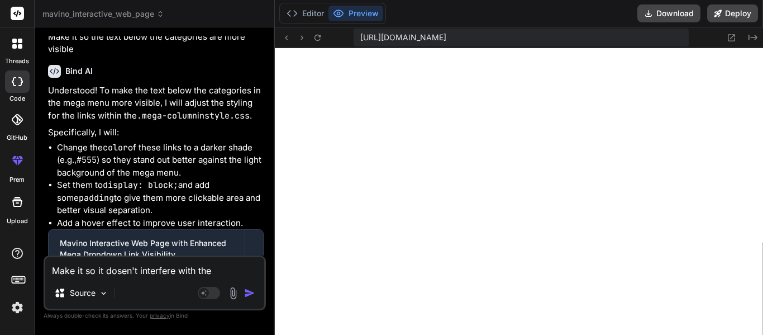
type textarea "x"
type textarea "Make it so it dosen't interfere with the f"
type textarea "x"
type textarea "Make it so it dosen't interfere with the"
type textarea "x"
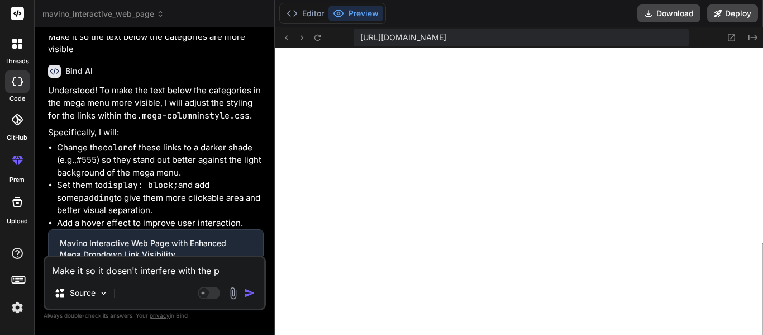
type textarea "Make it so it dosen't interfere with the pr"
type textarea "x"
type textarea "Make it so it dosen't interfere with the pre"
type textarea "x"
type textarea "Make it so it dosen't interfere with the prev"
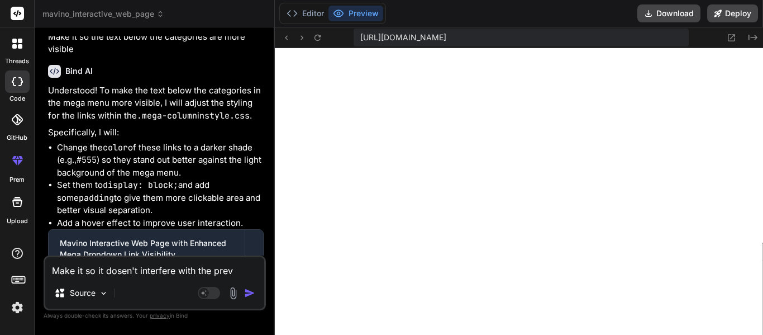
type textarea "x"
type textarea "Make it so it dosen't interfere with the previe"
type textarea "x"
type textarea "Make it so it dosen't interfere with the preview"
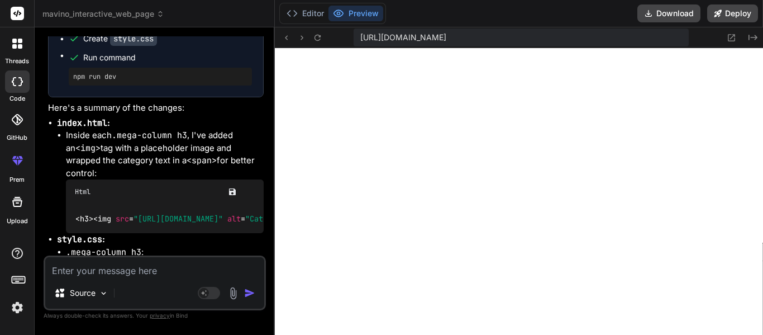
scroll to position [2578, 0]
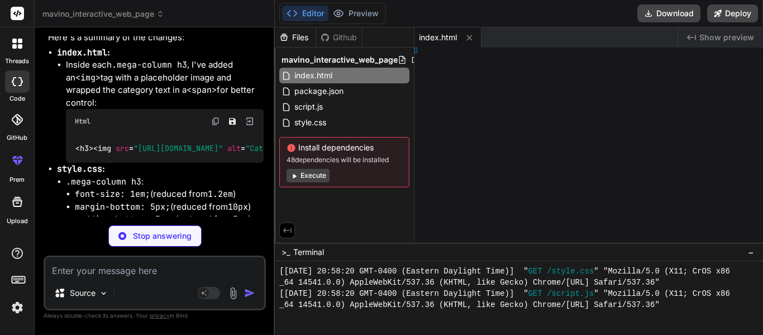
type textarea "x"
type textarea "3; }"
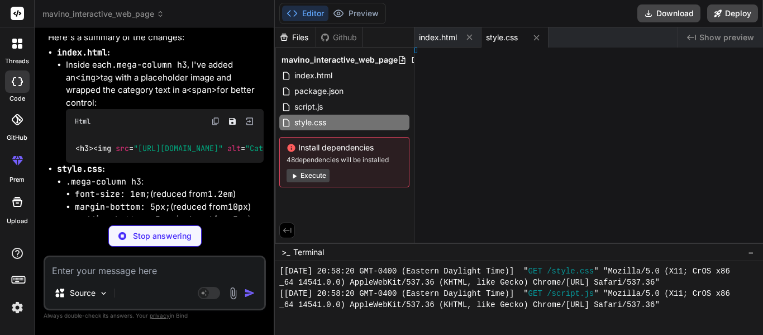
type textarea "x"
type textarea "} });"
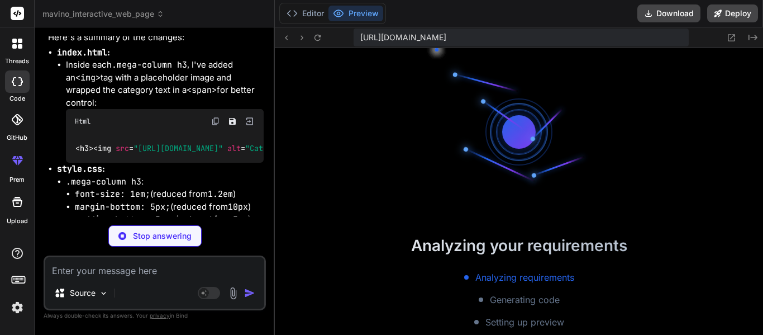
type textarea "x"
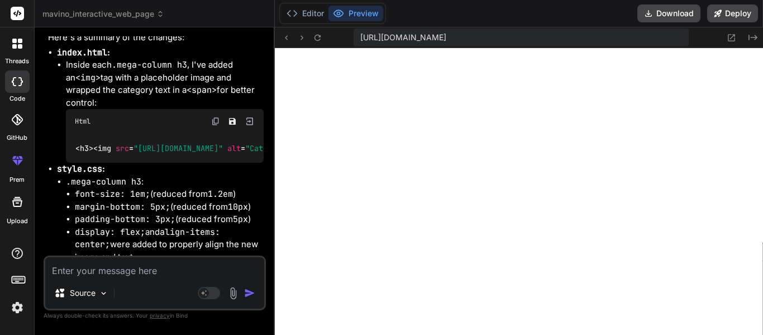
type textarea "setMegaDropdownPositionAndContainerMargin); } });"
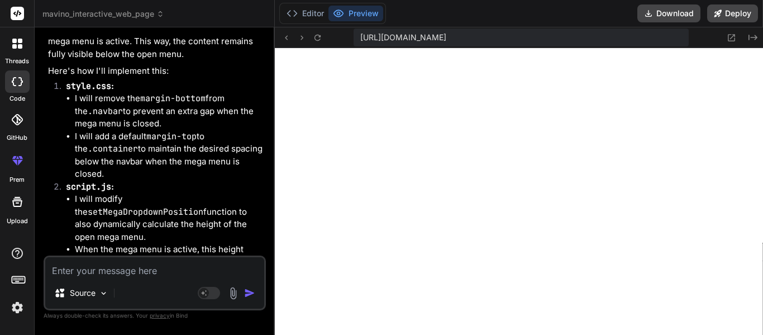
scroll to position [3065, 0]
click at [328, 12] on button "Editor" at bounding box center [305, 14] width 46 height 16
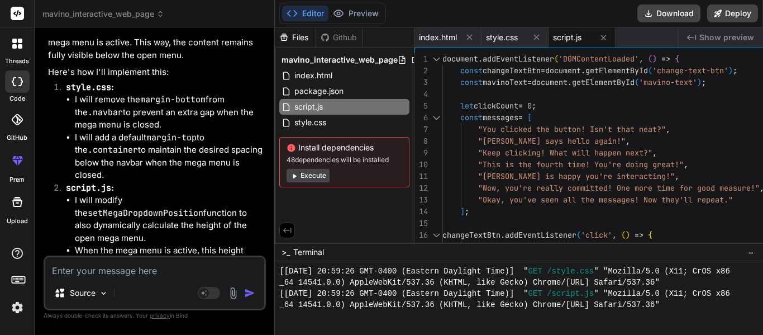
click at [133, 265] on textarea at bounding box center [154, 267] width 219 height 20
type textarea "x"
type textarea "T"
type textarea "x"
type textarea "Tr"
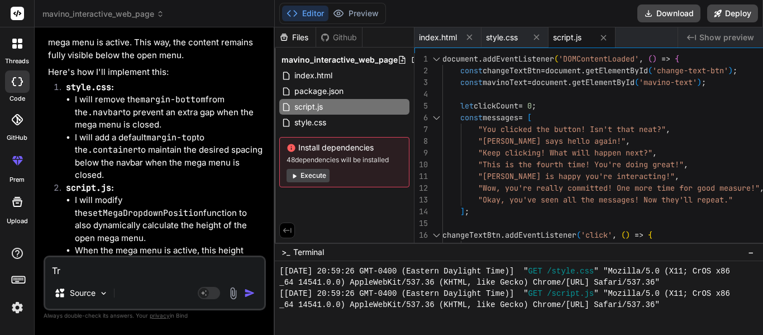
type textarea "x"
type textarea "Try"
type textarea "x"
type textarea "Try a"
type textarea "x"
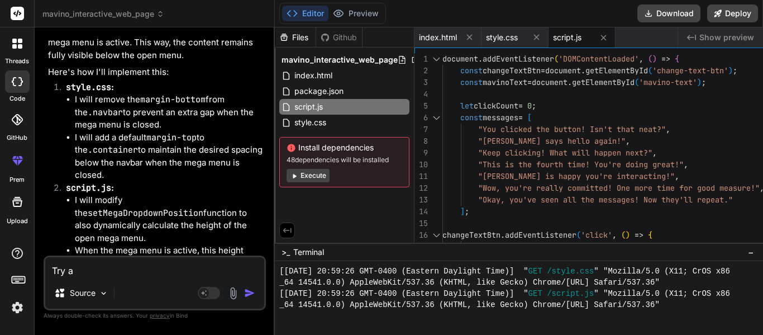
type textarea "Try ag"
type textarea "x"
type textarea "Try aga"
type textarea "x"
type textarea "Try agai"
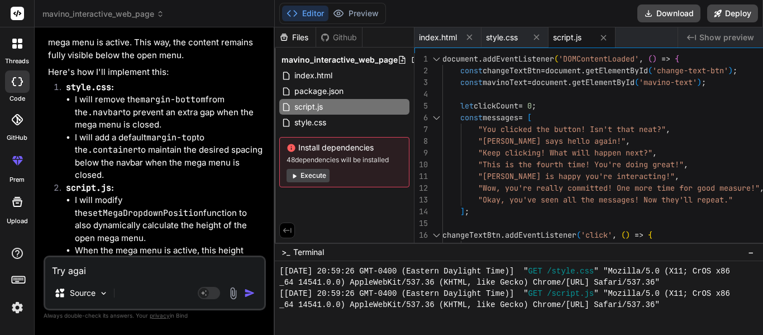
type textarea "x"
type textarea "Try again"
type textarea "x"
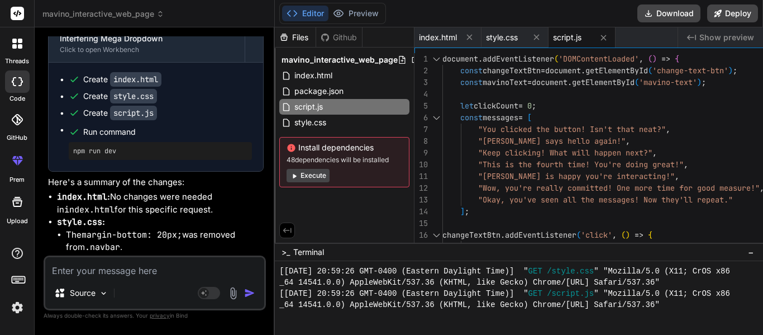
scroll to position [3480, 0]
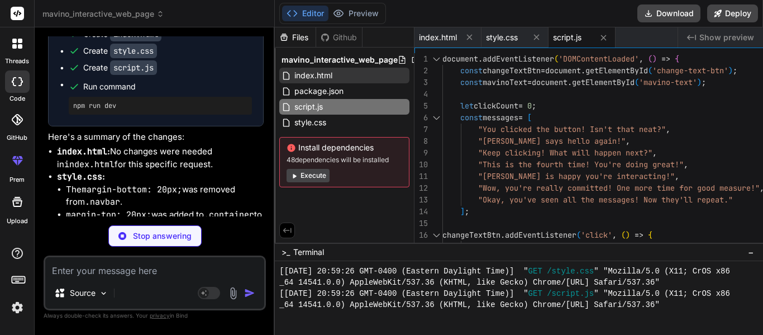
type textarea "x"
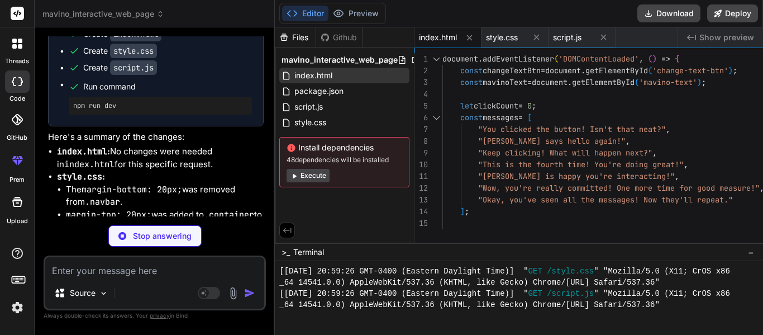
type textarea "x"
type textarea "background-color: #0056b3; }"
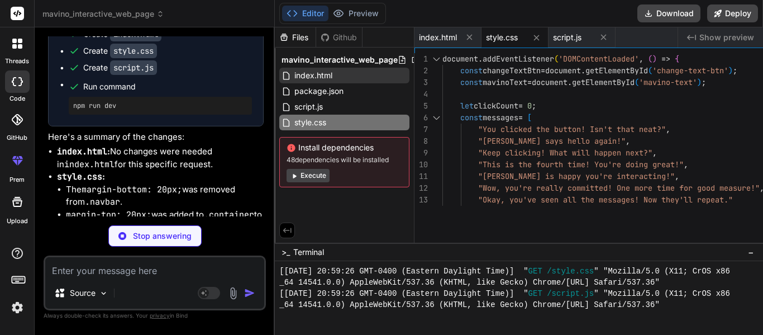
type textarea "x"
type textarea "});"
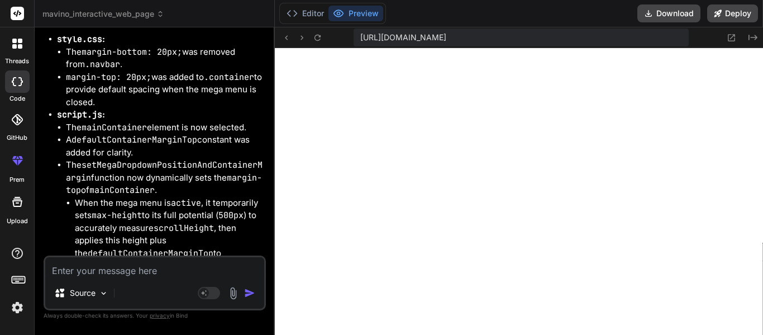
scroll to position [3620, 0]
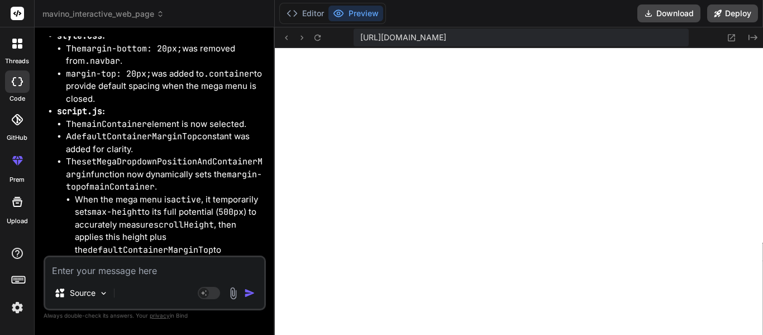
type textarea "x"
type textarea "Y"
type textarea "x"
type textarea "T"
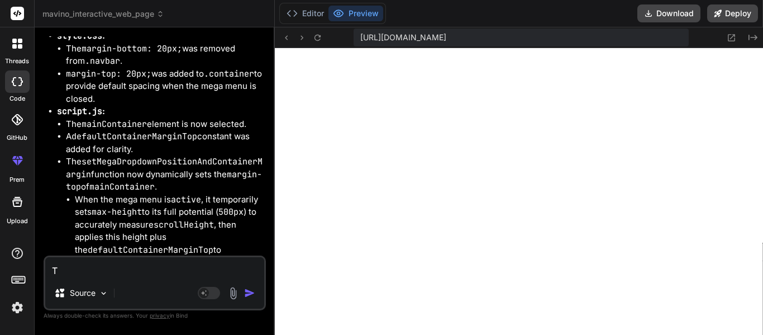
type textarea "x"
type textarea "The"
type textarea "x"
type textarea "The"
type textarea "x"
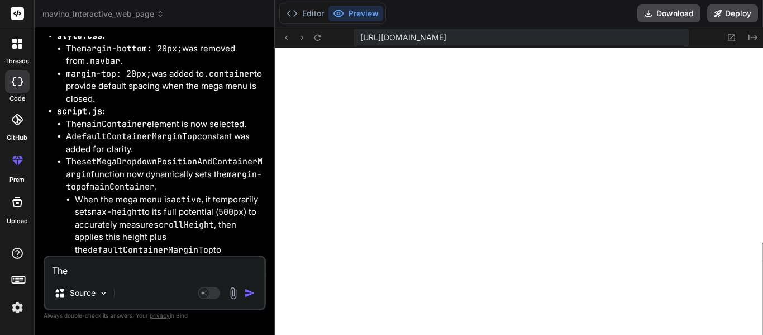
type textarea "The B"
type textarea "x"
type textarea "The Bi"
type textarea "x"
type textarea "The Bin"
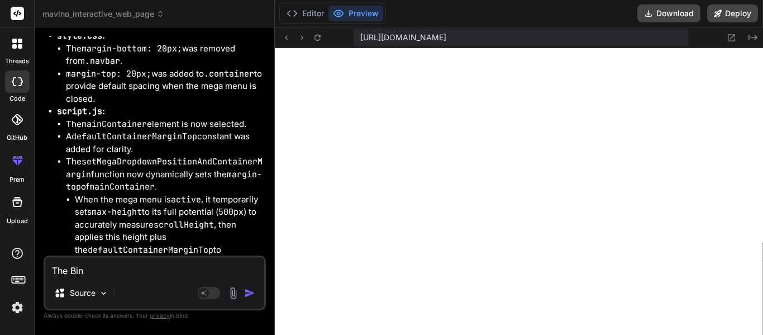
type textarea "x"
type textarea "The Bind"
type textarea "x"
type textarea "The Bind"
type textarea "x"
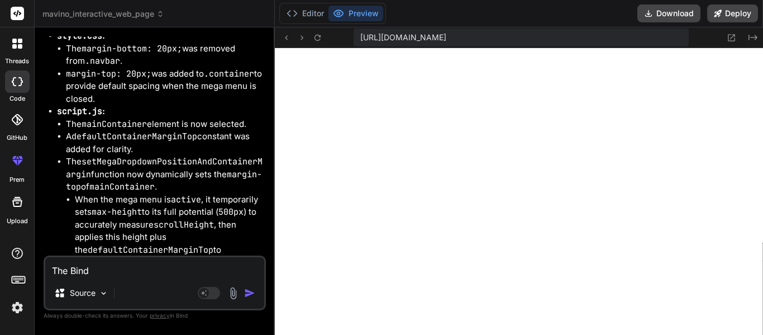
type textarea "The Bind A"
type textarea "x"
type textarea "The Bind AI"
type textarea "x"
type textarea "The Bind AI"
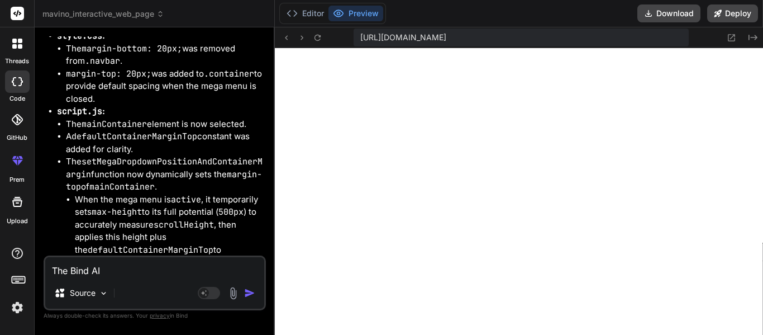
type textarea "x"
type textarea "The Bind AI pr"
type textarea "x"
type textarea "The Bind AI pre"
type textarea "x"
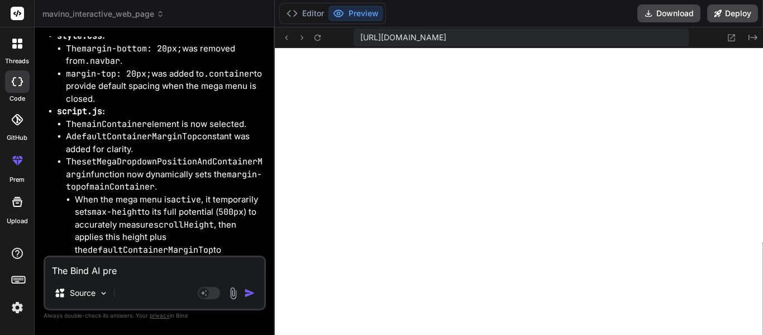
type textarea "The Bind AI prev"
type textarea "x"
type textarea "The Bind AI previ"
type textarea "x"
type textarea "The Bind AI previe"
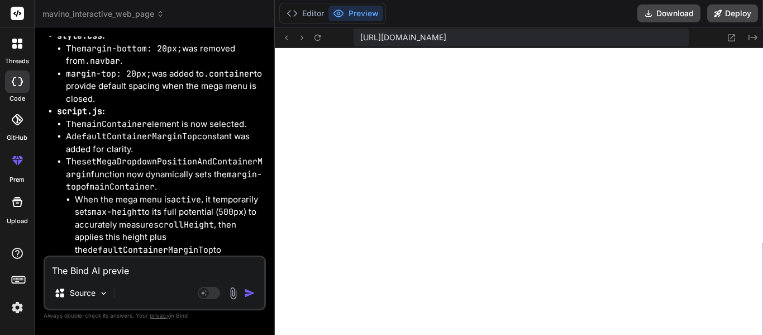
type textarea "x"
type textarea "The Bind AI preview"
type textarea "x"
type textarea "The Bind AI preview i"
type textarea "x"
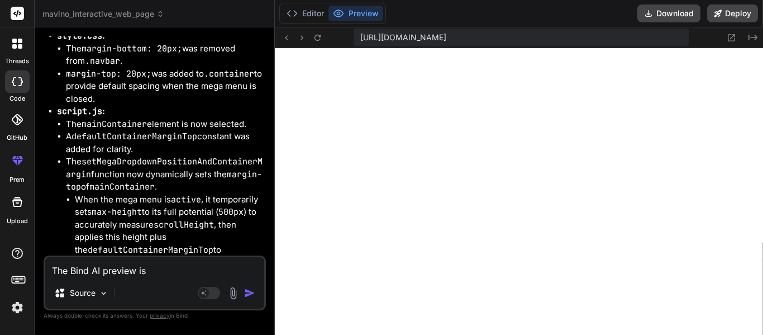
type textarea "The Bind AI preview is"
type textarea "x"
type textarea "The Bind AI preview is s"
type textarea "x"
type textarea "The Bind AI preview is"
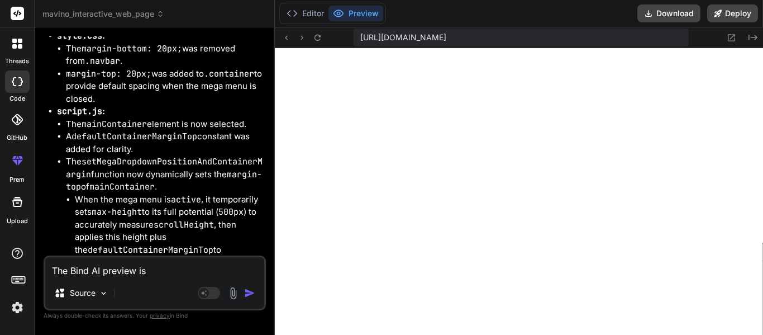
type textarea "x"
type textarea "The Bind AI preview is f"
type textarea "x"
type textarea "The Bind AI preview is fo"
type textarea "x"
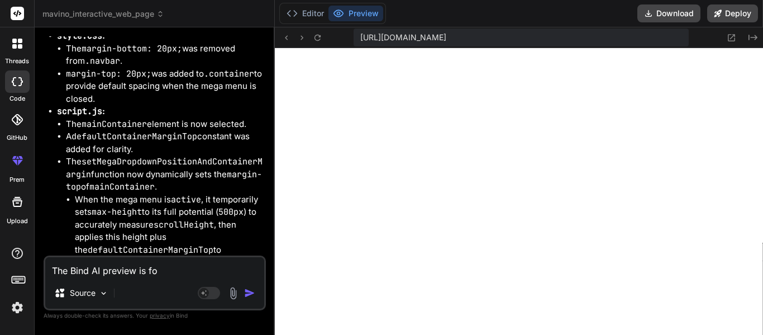
type textarea "The Bind AI preview is for"
type textarea "x"
type textarea "The Bind AI preview is for s"
type textarea "x"
type textarea "The Bind AI preview is for so"
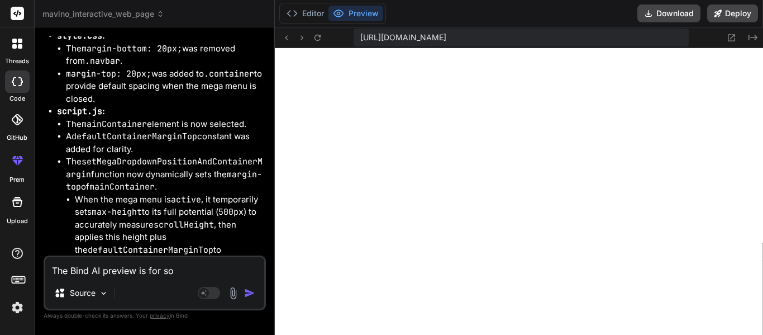
type textarea "x"
type textarea "The Bind AI preview is for som"
type textarea "x"
type textarea "The Bind AI preview is for some"
type textarea "x"
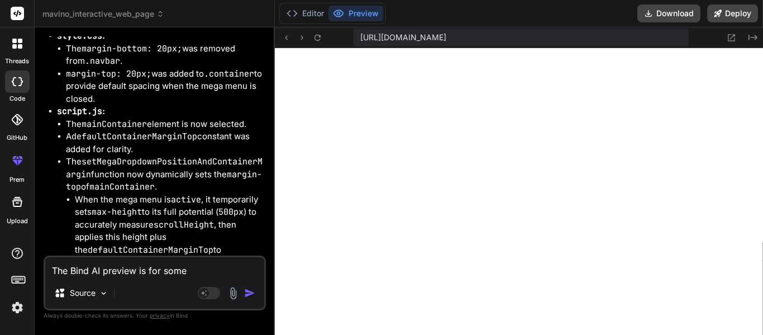
type textarea "The Bind AI preview is for somer"
type textarea "x"
type textarea "The Bind AI preview is for some"
type textarea "x"
type textarea "The Bind AI preview is for some"
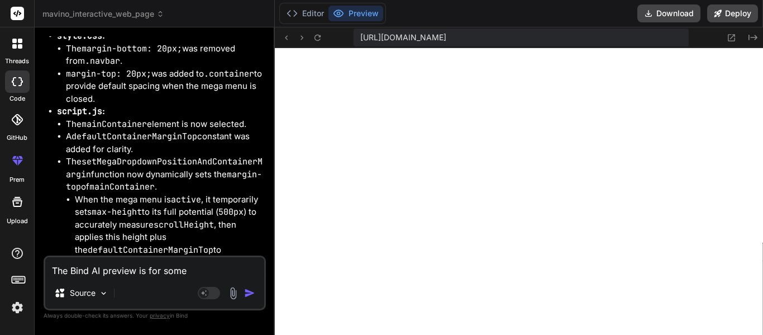
type textarea "x"
type textarea "The Bind AI preview is for some"
type textarea "x"
type textarea "The Bind AI preview is for som"
type textarea "x"
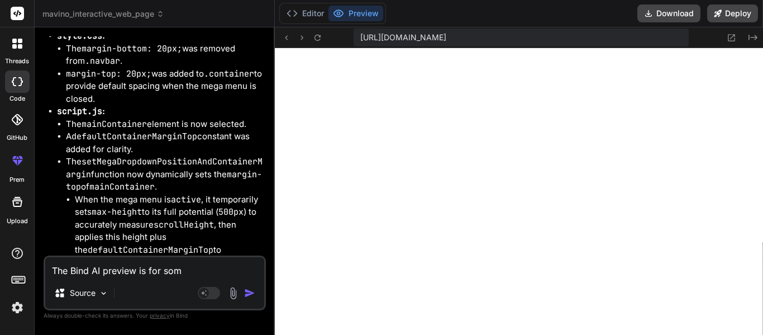
type textarea "The Bind AI preview is for some"
type textarea "x"
type textarea "The Bind AI preview is for som"
type textarea "x"
type textarea "The Bind AI preview is for so"
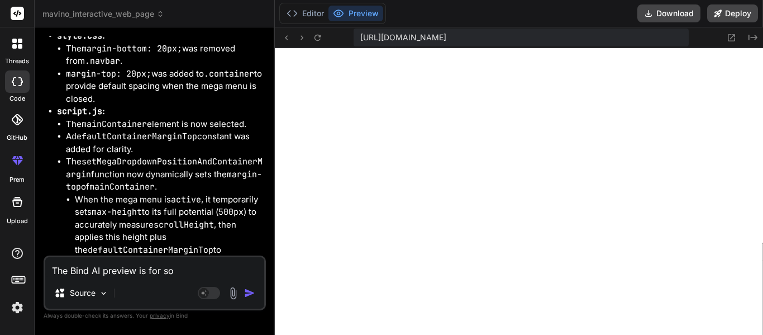
type textarea "x"
type textarea "The Bind AI preview is for s"
type textarea "x"
type textarea "The Bind AI preview is for"
type textarea "x"
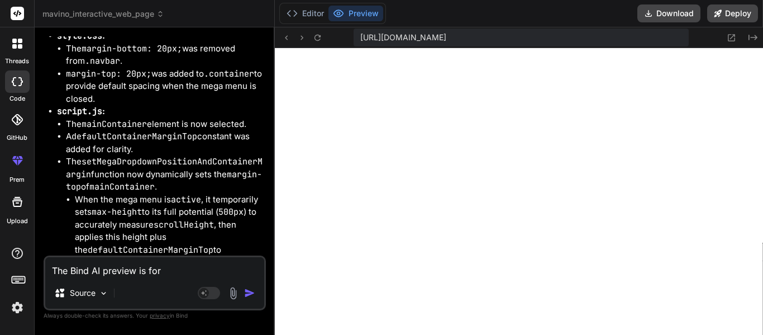
type textarea "The Bind AI preview is for some reason"
type textarea "x"
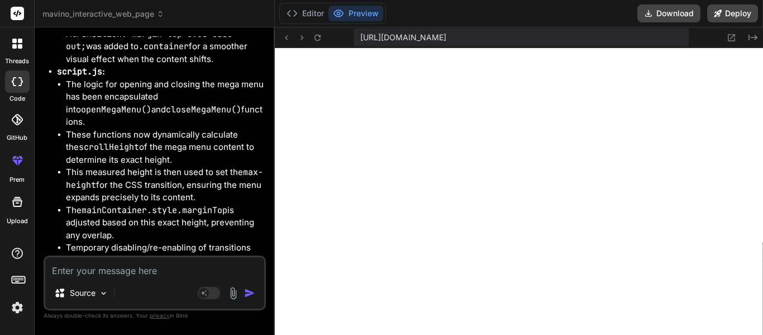
scroll to position [5121, 0]
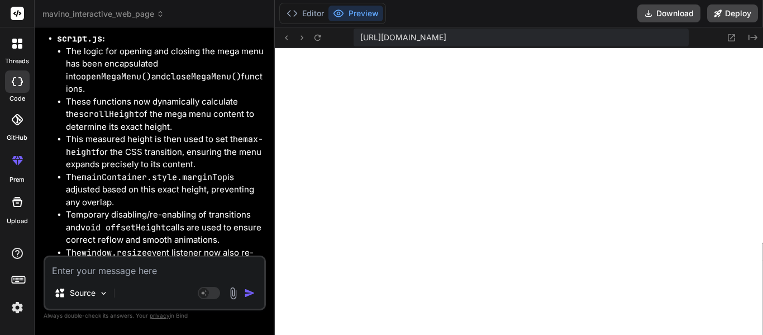
click at [171, 273] on textarea at bounding box center [154, 267] width 219 height 20
click at [169, 269] on textarea at bounding box center [154, 267] width 219 height 20
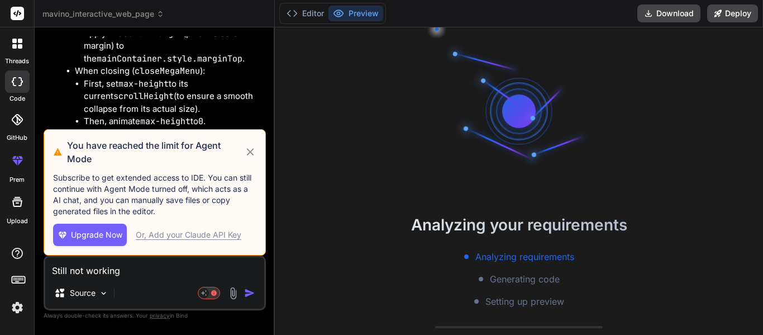
scroll to position [3009, 0]
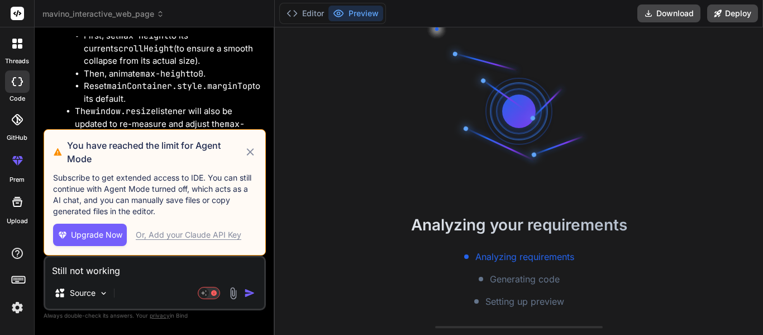
click at [14, 47] on icon at bounding box center [14, 46] width 4 height 4
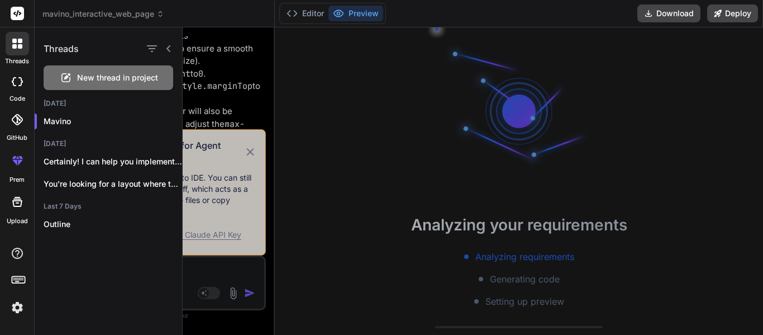
click at [85, 75] on span "New thread in project" at bounding box center [117, 77] width 81 height 11
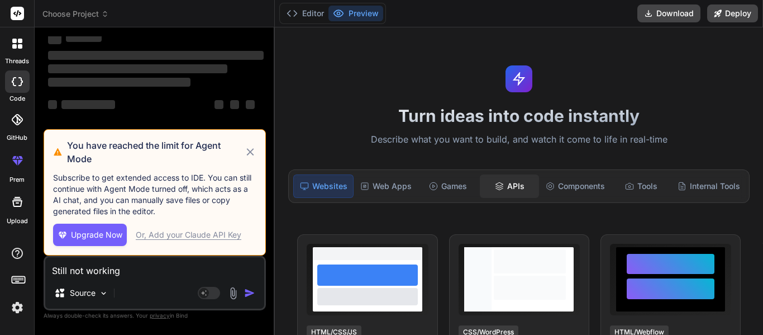
scroll to position [0, 0]
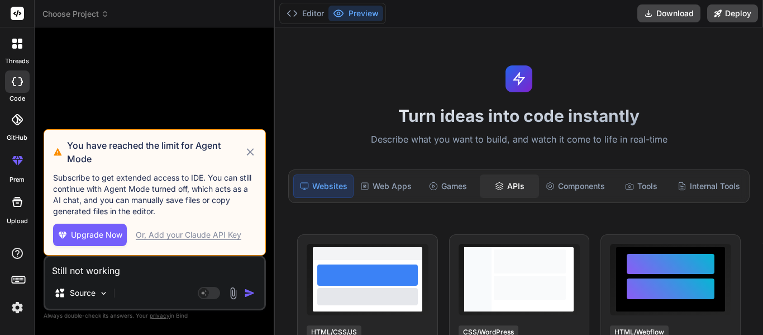
click at [521, 189] on div "APIs" at bounding box center [509, 185] width 59 height 23
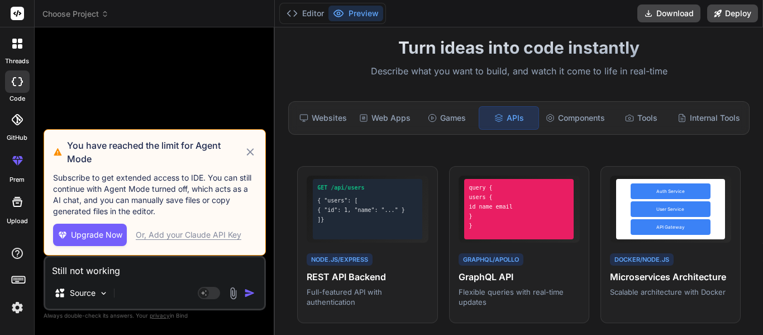
scroll to position [66, 0]
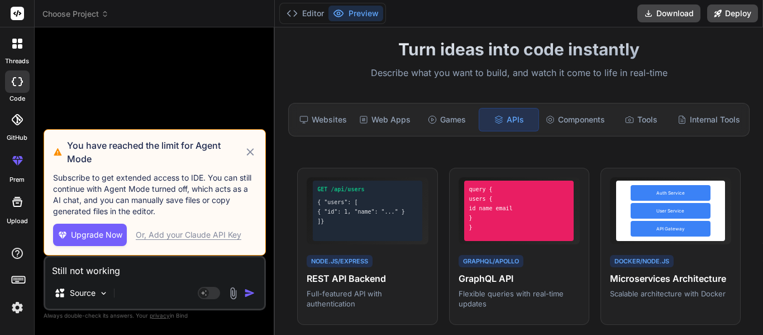
click at [249, 154] on icon at bounding box center [250, 151] width 13 height 13
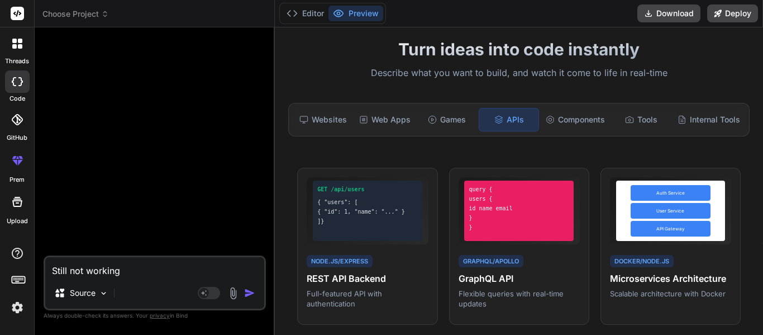
click at [84, 271] on textarea "Still not working" at bounding box center [154, 267] width 219 height 20
type textarea "x"
type textarea "C"
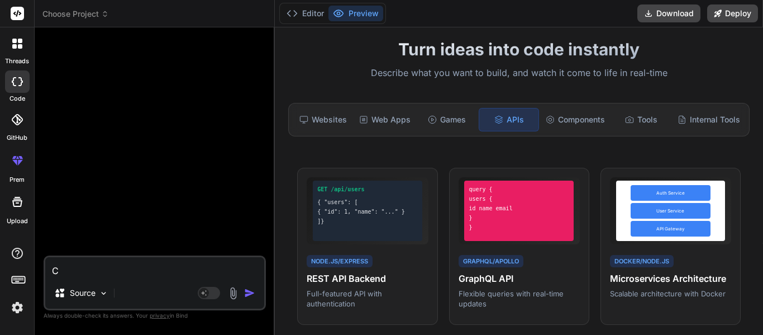
type textarea "x"
type textarea "Can"
type textarea "x"
type textarea "Can"
type textarea "x"
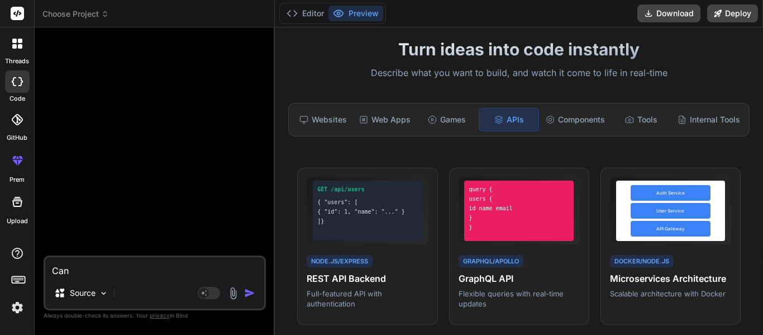
type textarea "Can y"
type textarea "x"
type textarea "Can yo"
type textarea "x"
type textarea "Can you"
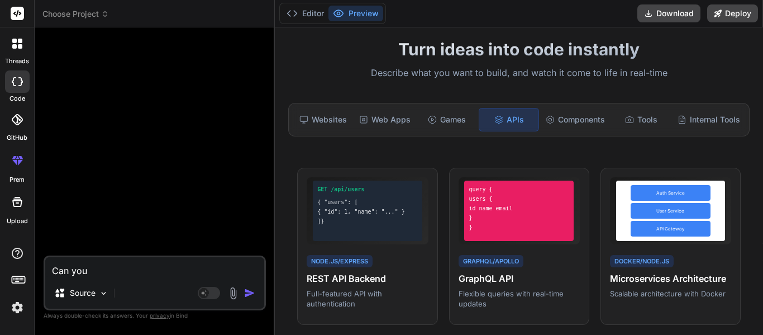
type textarea "x"
type textarea "Can you"
type textarea "x"
type textarea "Can you c"
type textarea "x"
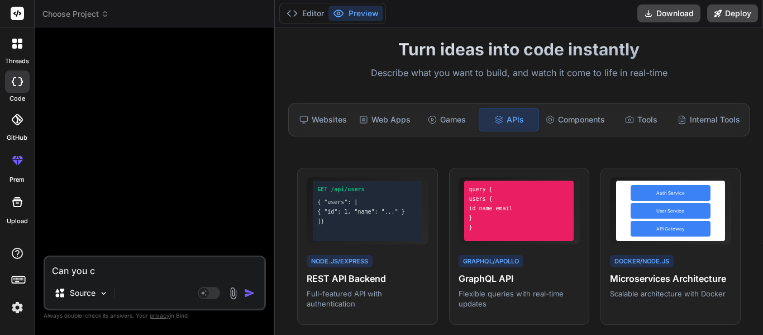
type textarea "Can you cr"
type textarea "x"
type textarea "Can you cre"
type textarea "x"
type textarea "Can you crea"
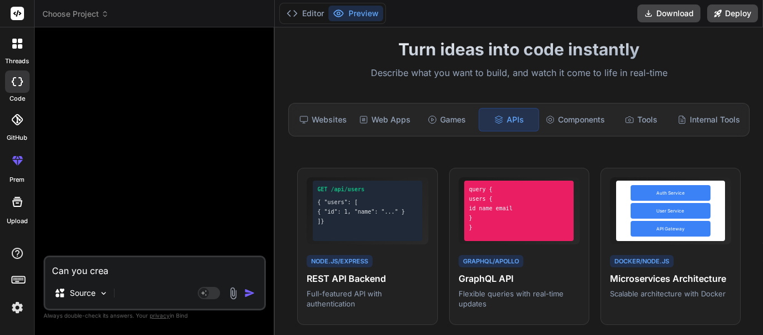
type textarea "x"
type textarea "Can you creat"
type textarea "x"
type textarea "Can you create"
type textarea "x"
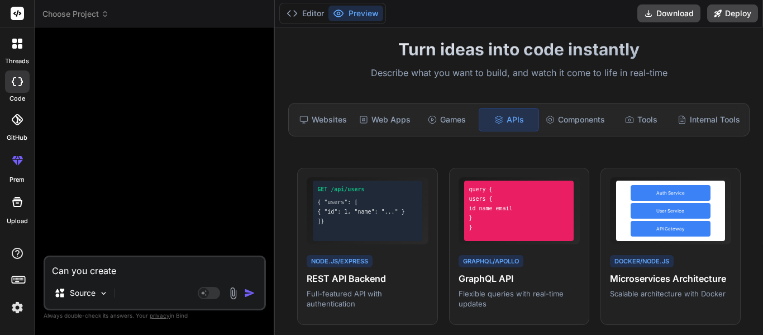
type textarea "Can you create"
type textarea "x"
type textarea "Can you create me"
type textarea "x"
type textarea "Can you create me"
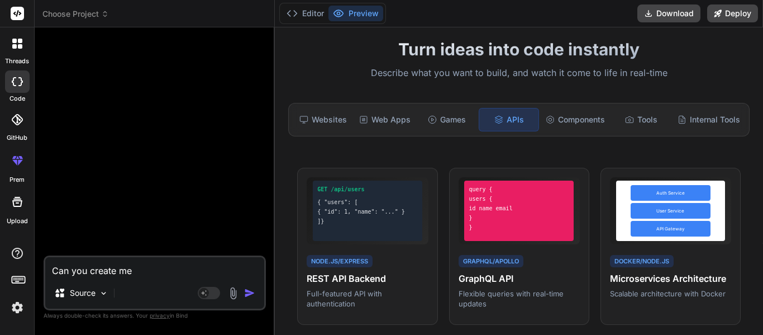
type textarea "x"
type textarea "Can you create me a"
type textarea "x"
type textarea "Can you create me an"
type textarea "x"
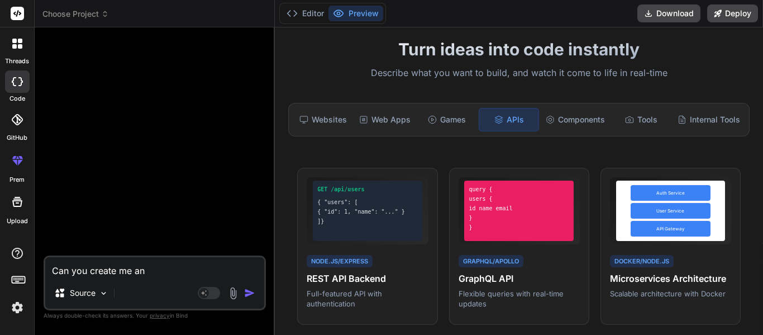
type textarea "Can you create me an"
type textarea "x"
type textarea "Can you create me an A"
type textarea "x"
type textarea "Can you create me an AI"
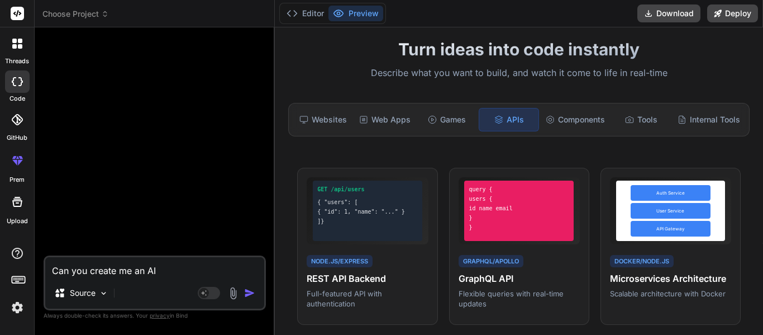
type textarea "x"
type textarea "Can you create me an AI"
type textarea "x"
type textarea "Can you create me an AI h"
type textarea "x"
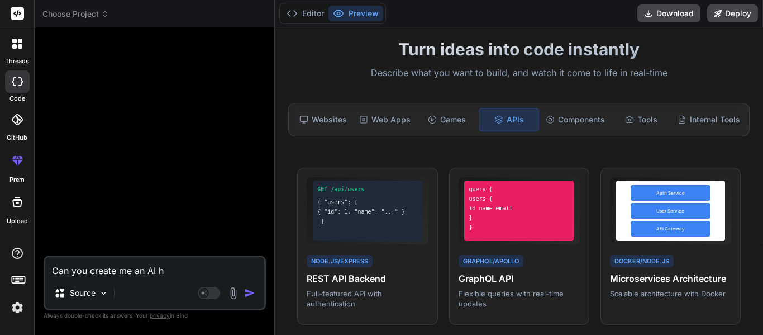
type textarea "Can you create me an AI ha"
type textarea "x"
type textarea "Can you create me an AI h"
type textarea "x"
type textarea "Can you create me an AI c"
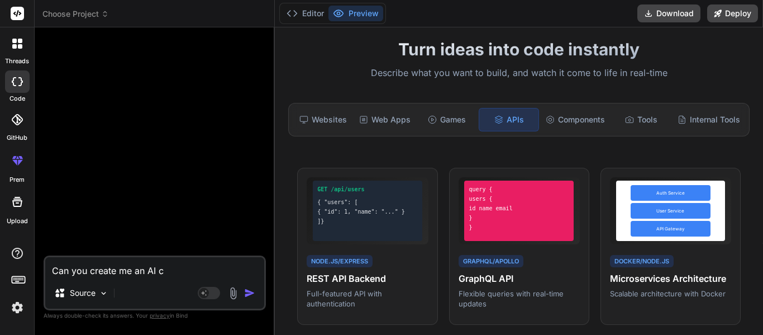
type textarea "x"
type textarea "Can you create me an AI ch"
type textarea "x"
type textarea "Can you create me an AI cha"
type textarea "x"
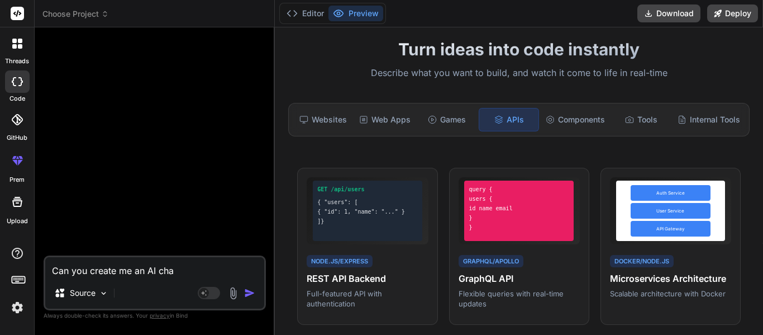
type textarea "Can you create me an AI chat"
type textarea "x"
type textarea "Can you create me an AI chat a"
type textarea "x"
type textarea "Can you create me an AI chat and"
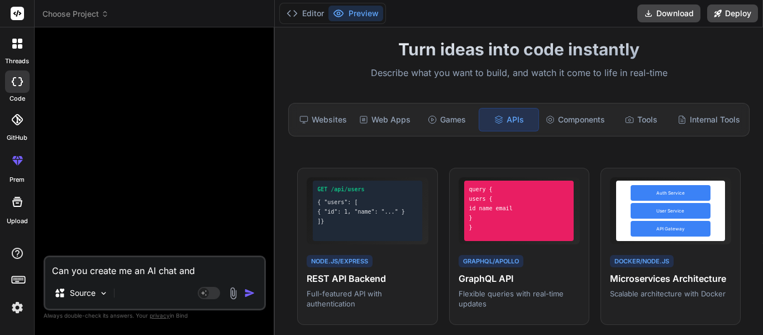
type textarea "x"
type textarea "Can you create me an AI chat and t"
type textarea "x"
type textarea "Can you create me an AI chat and te"
type textarea "x"
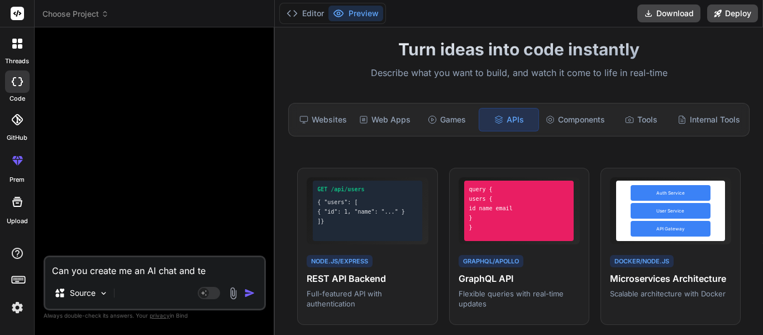
type textarea "Can you create me an AI chat and tel"
type textarea "x"
type textarea "Can you create me an AI chat and tell"
type textarea "x"
type textarea "Can you create me an AI chat and tell"
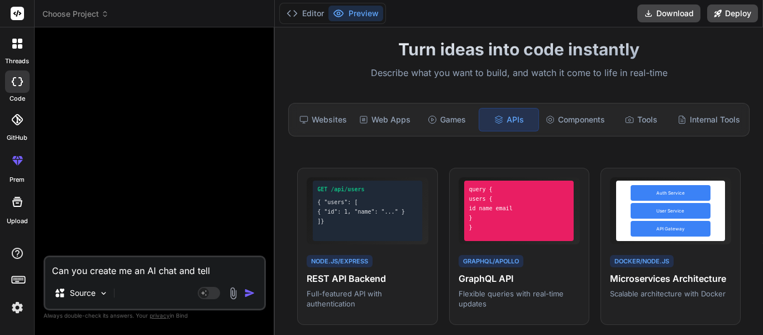
type textarea "x"
type textarea "Can you create me an AI chat and tell m"
type textarea "x"
type textarea "Can you create me an AI chat and tell me"
type textarea "x"
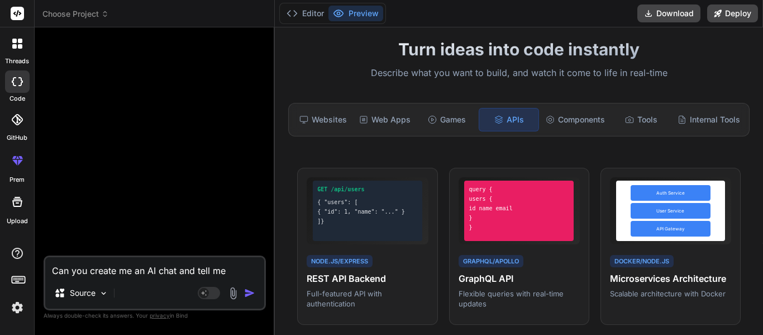
type textarea "Can you create me an AI chat and tell me"
type textarea "x"
type textarea "Can you create me an AI chat and tell me h"
type textarea "x"
type textarea "Can you create me an AI chat and tell me how"
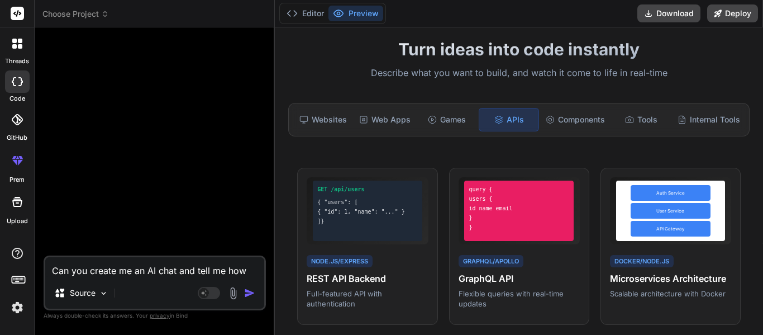
type textarea "x"
type textarea "Can you create me an AI chat and tell me how"
type textarea "x"
type textarea "Can you create me an AI chat and tell me how t"
type textarea "x"
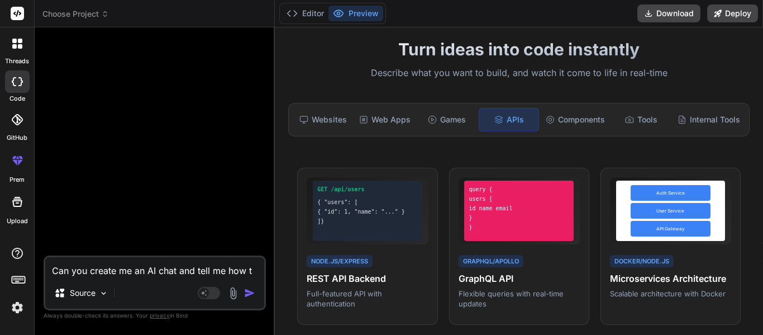
type textarea "Can you create me an AI chat and tell me how to"
type textarea "x"
type textarea "Can you create me an AI chat and tell me how to"
type textarea "x"
type textarea "Can you create me an AI chat and tell me how to ma"
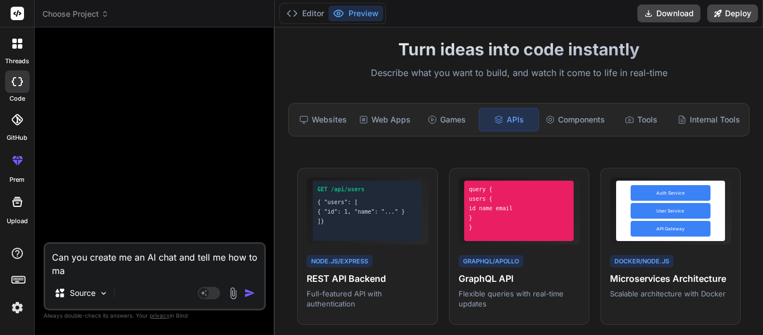
type textarea "x"
type textarea "Can you create me an AI chat and tell me how to mak"
type textarea "x"
type textarea "Can you create me an AI chat and tell me how to make"
type textarea "x"
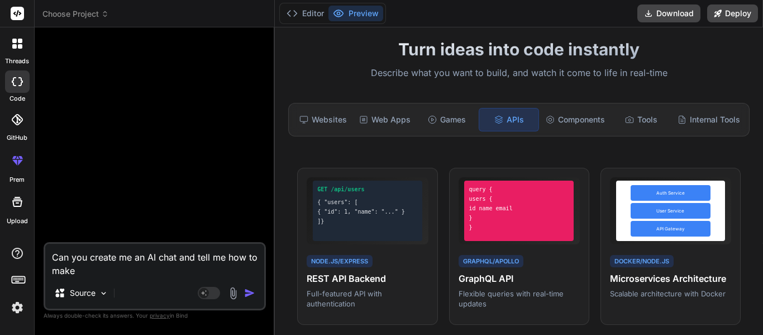
type textarea "Can you create me an AI chat and tell me how to make"
type textarea "x"
type textarea "Can you create me an AI chat and tell me how to make i"
type textarea "x"
type textarea "Can you create me an AI chat and tell me how to make it"
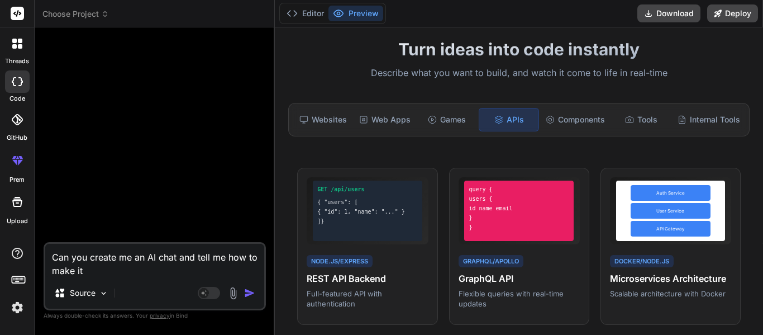
type textarea "x"
type textarea "Can you create me an AI chat and tell me how to make it"
type textarea "x"
type textarea "Can you create me an AI chat and tell me how to make it a"
type textarea "x"
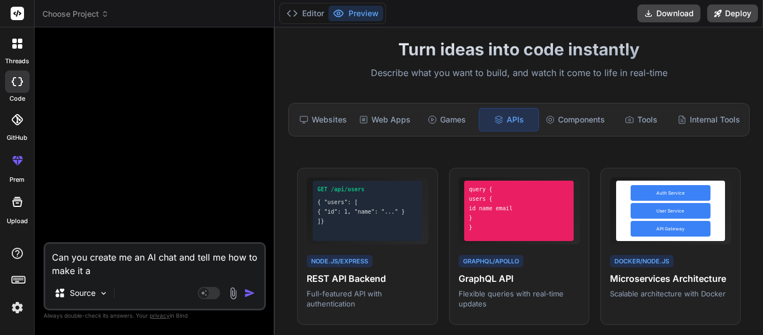
type textarea "Can you create me an AI chat and tell me how to make it a"
type textarea "x"
type textarea "Can you create me an AI chat and tell me how to make it a wo"
type textarea "x"
type textarea "Can you create me an AI chat and tell me how to make it a wor"
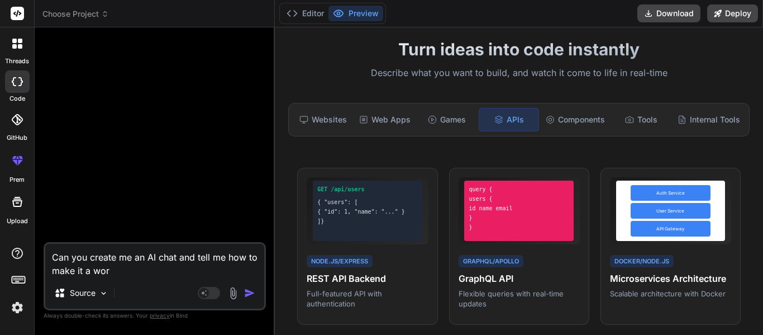
type textarea "x"
type textarea "Can you create me an AI chat and tell me how to make it a work"
type textarea "x"
type textarea "Can you create me an AI chat and tell me how to make it a worki"
type textarea "x"
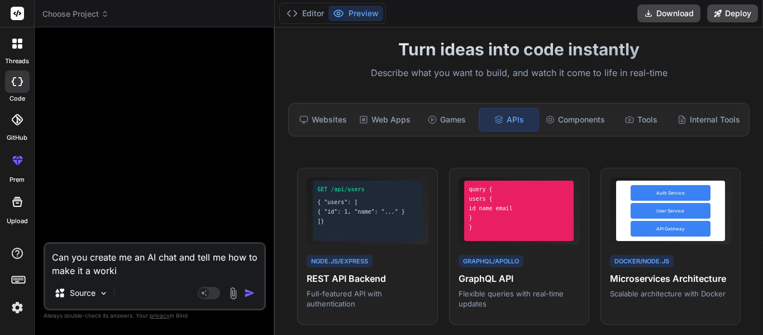
type textarea "Can you create me an AI chat and tell me how to make it a workin"
type textarea "x"
type textarea "Can you create me an AI chat and tell me how to make it a working"
type textarea "x"
type textarea "Can you create me an AI chat and tell me how to make it a working"
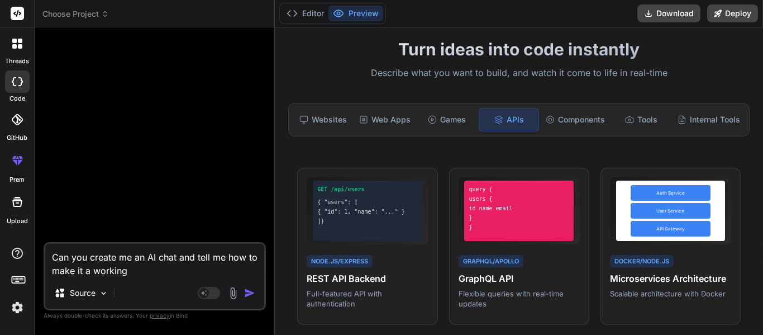
type textarea "x"
type textarea "Can you create me an AI chat and tell me how to make it a working A"
type textarea "x"
type textarea "Can you create me an AI chat and tell me how to make it a working AI"
type textarea "x"
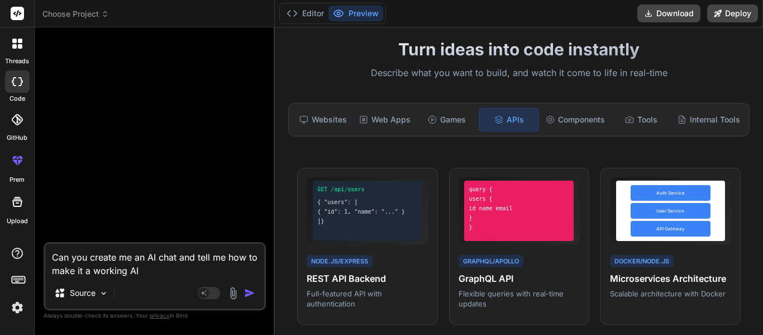
type textarea "Can you create me an AI chat and tell me how to make it a working AI"
type textarea "x"
type textarea "Can you create me an AI chat and tell me how to make it a working AI i"
type textarea "x"
type textarea "Can you create me an AI chat and tell me how to make it a working AI iw"
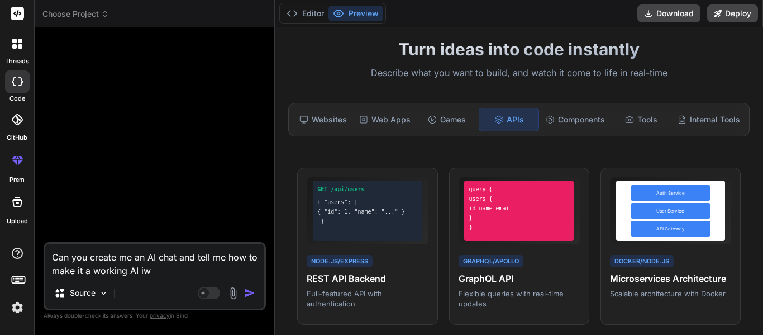
type textarea "x"
type textarea "Can you create me an AI chat and tell me how to make it a working AI i"
type textarea "x"
type textarea "Can you create me an AI chat and tell me how to make it a working AI"
type textarea "x"
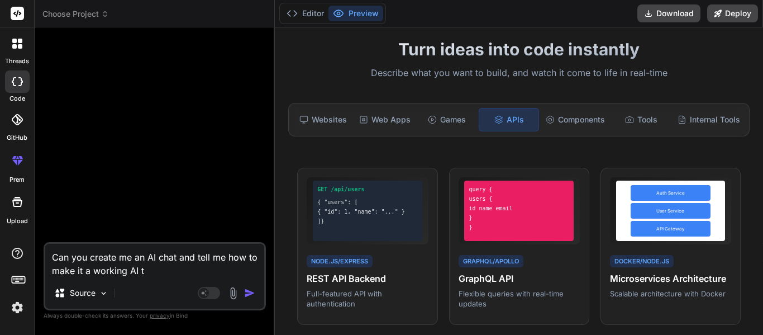
type textarea "Can you create me an AI chat and tell me how to make it a working AI th"
type textarea "x"
type textarea "Can you create me an AI chat and tell me how to make it a working AI tha"
type textarea "x"
type textarea "Can you create me an AI chat and tell me how to make it a working AI that"
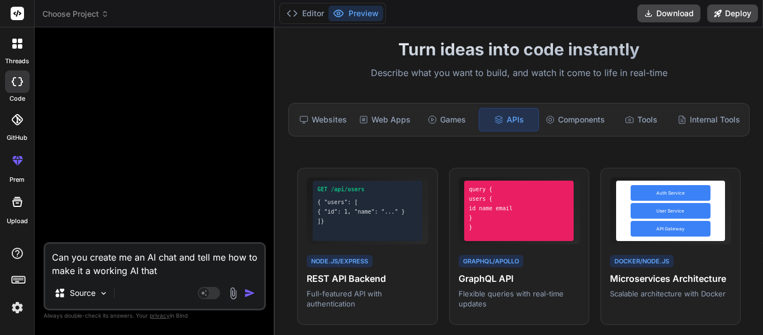
type textarea "x"
type textarea "Can you create me an AI chat and tell me how to make it a working AI that"
type textarea "x"
type textarea "Can you create me an AI chat and tell me how to make it a working AI that r"
type textarea "x"
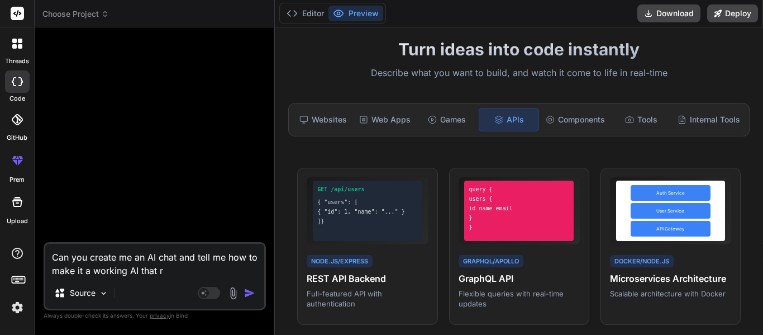
type textarea "Can you create me an AI chat and tell me how to make it a working AI that re"
type textarea "x"
type textarea "Can you create me an AI chat and tell me how to make it a working AI that res"
type textarea "x"
type textarea "Can you create me an AI chat and tell me how to make it a working AI that resp"
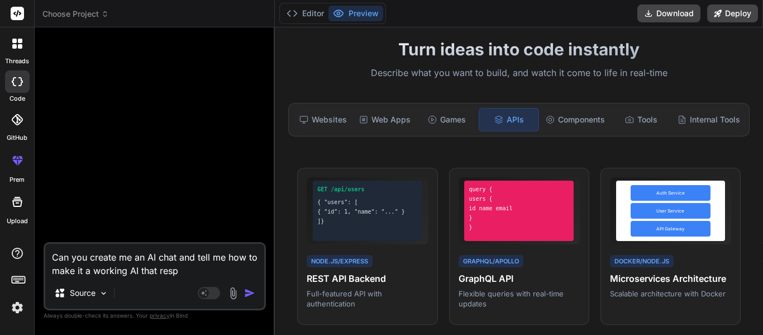
type textarea "x"
type textarea "Can you create me an AI chat and tell me how to make it a working AI that respi"
type textarea "x"
type textarea "Can you create me an AI chat and tell me how to make it a working AI that resp"
type textarea "x"
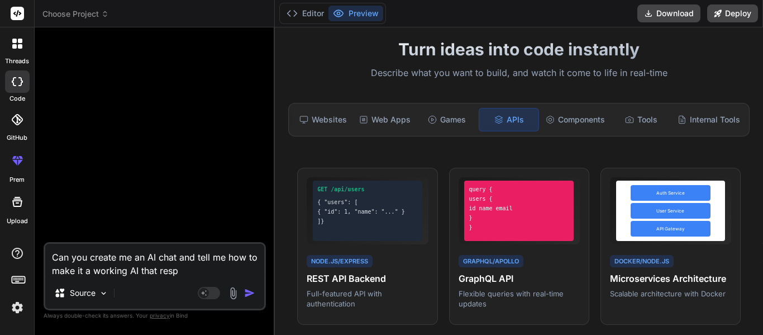
type textarea "Can you create me an AI chat and tell me how to make it a working AI that respo"
type textarea "x"
type textarea "Can you create me an AI chat and tell me how to make it a working AI that respo…"
type textarea "x"
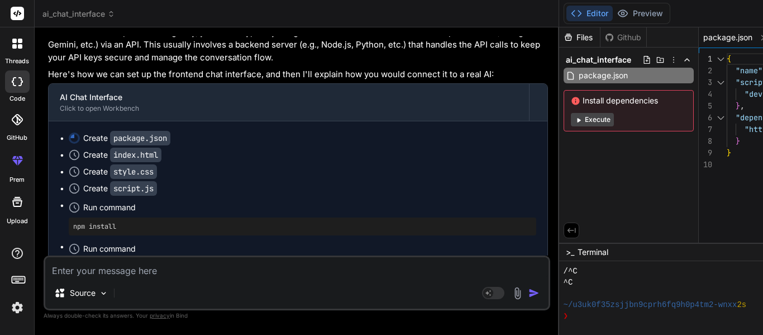
scroll to position [106, 0]
type textarea "x"
type textarea "H"
type textarea "x"
type textarea "How"
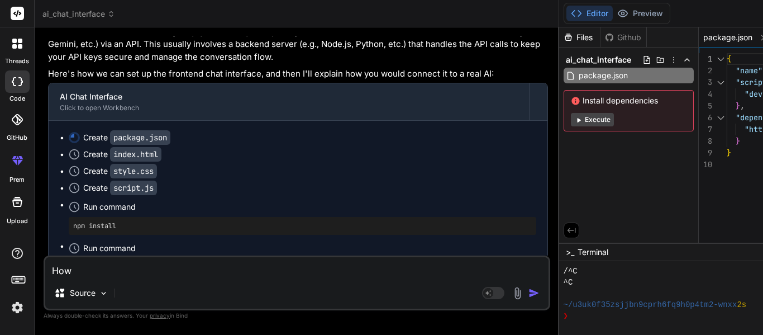
type textarea "x"
type textarea "How"
type textarea "x"
type textarea "How d"
type textarea "x"
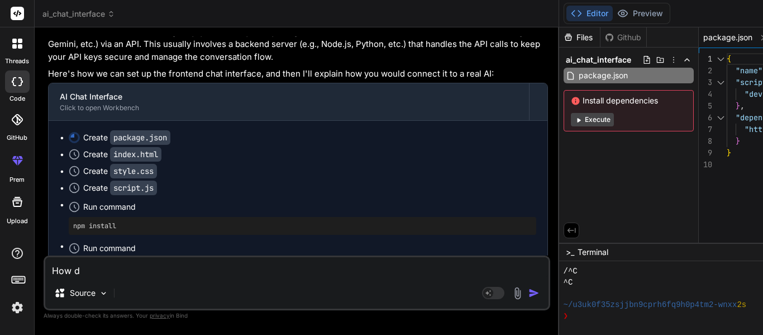
type textarea "How do"
type textarea "x"
type textarea "How do"
type textarea "x"
type textarea "How do I"
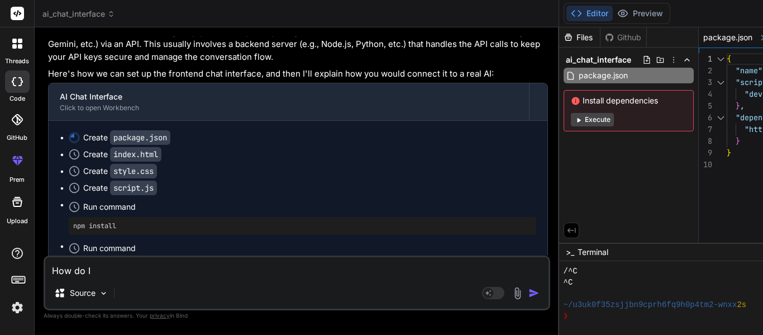
type textarea "x"
type textarea "How do I"
type textarea "x"
type textarea "How do I g"
type textarea "x"
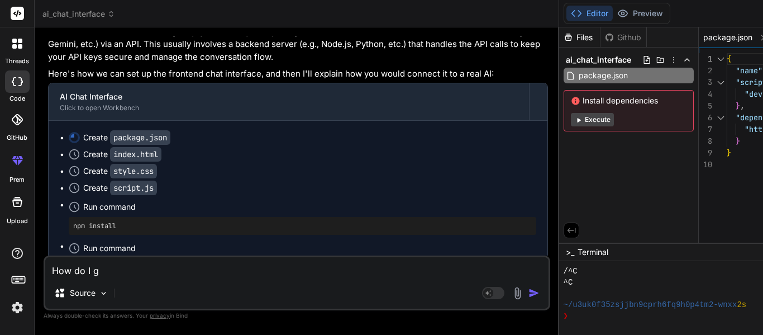
type textarea "How do I ge"
type textarea "x"
type textarea "How do I get"
type textarea "x"
type textarea "How do I get"
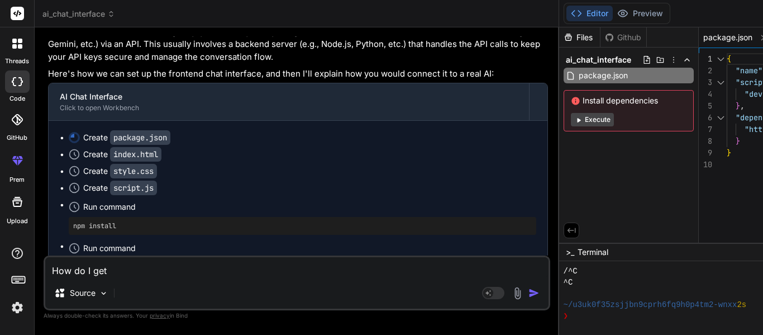
type textarea "x"
type textarea "How do I get a"
type textarea "x"
type textarea "How do I get an"
type textarea "x"
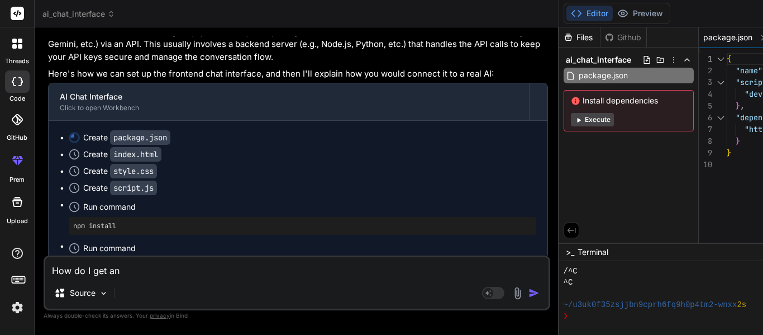
type textarea "How do I get an"
type textarea "x"
type textarea "How do I get an A"
type textarea "x"
type textarea "How do I get an AP"
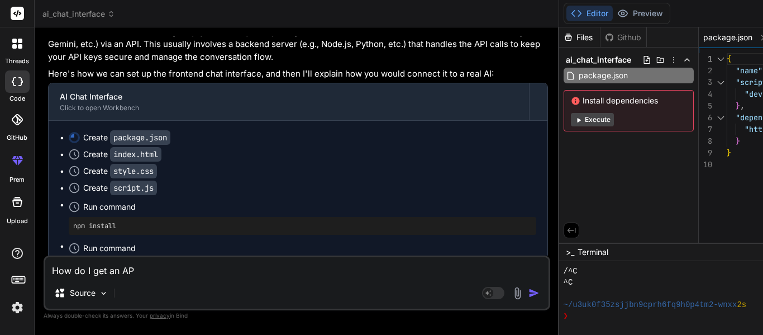
type textarea "x"
type textarea "How do I get an API"
type textarea "x"
type textarea "How do I get an API"
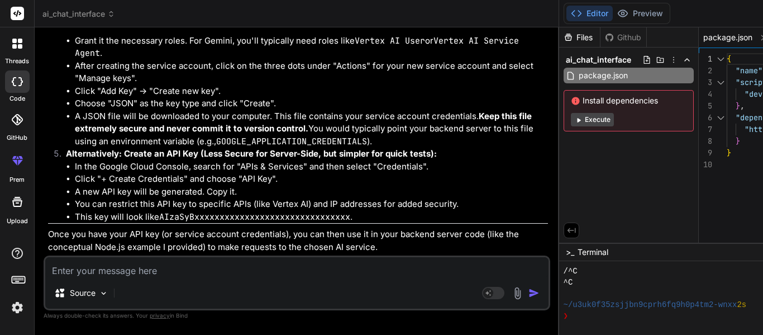
scroll to position [2184, 0]
